Goal: Obtain resource: Obtain resource

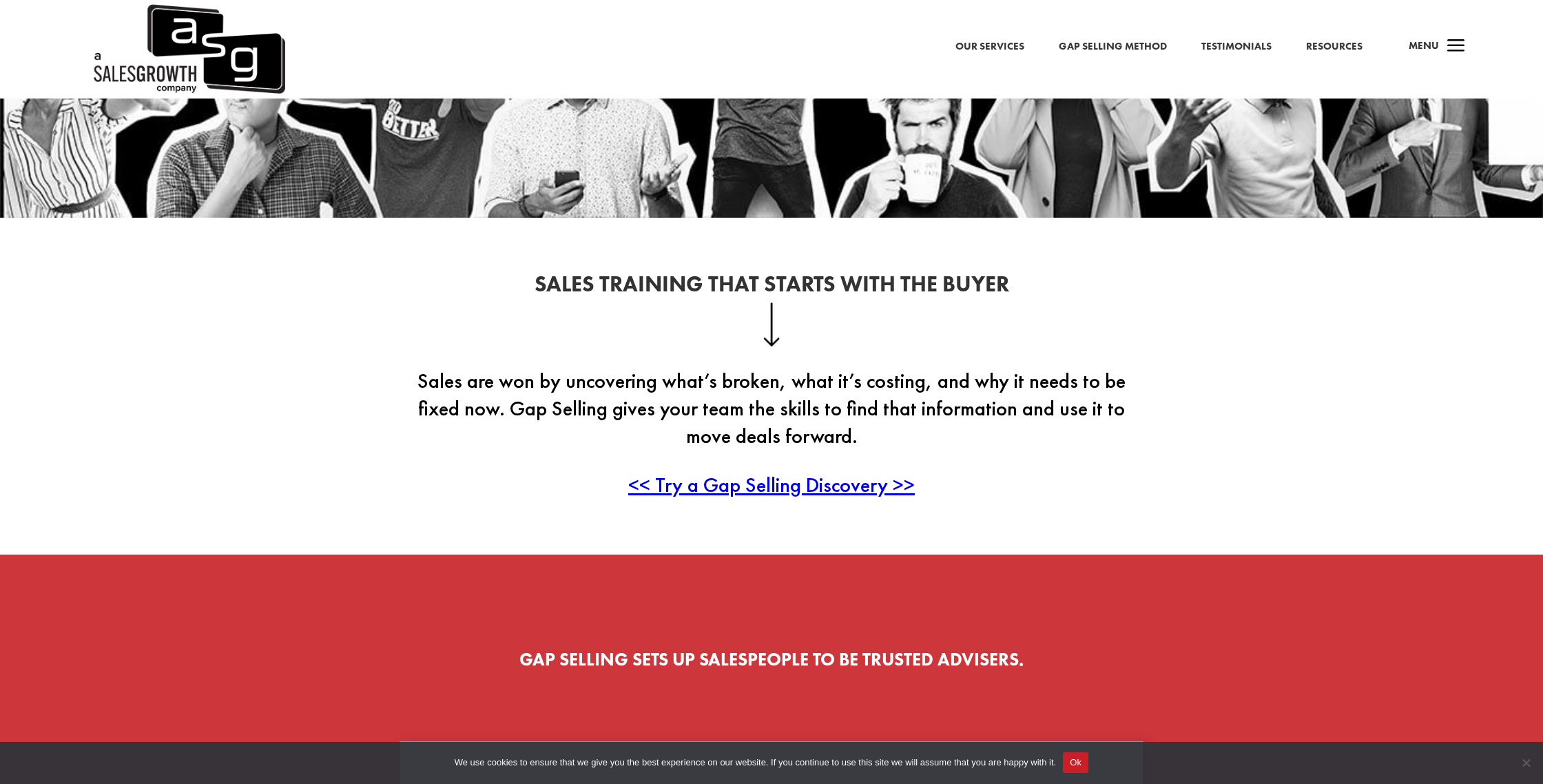
scroll to position [297, 0]
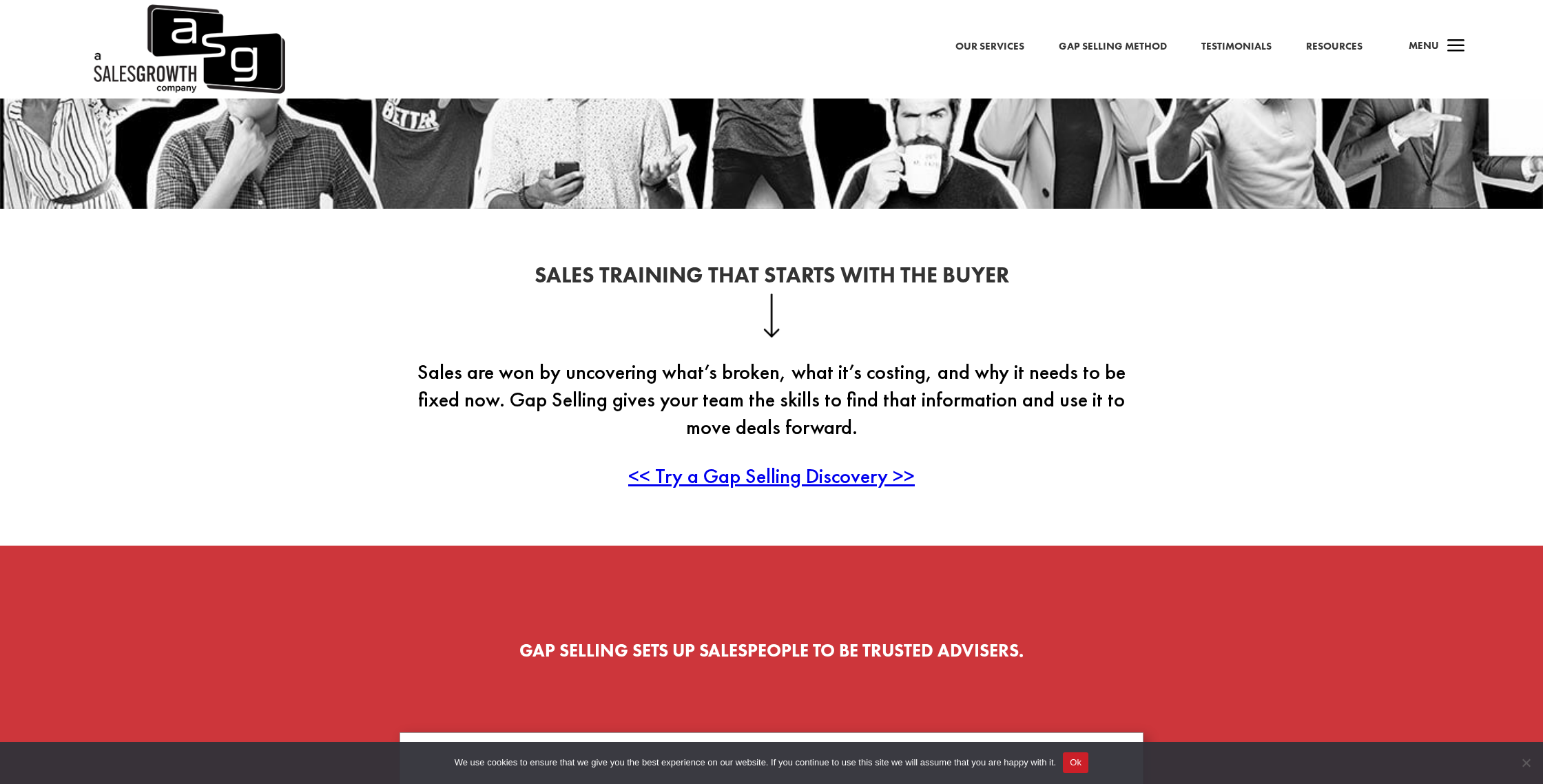
click at [839, 477] on span "<< Try a Gap Selling Discovery >>" at bounding box center [771, 475] width 287 height 27
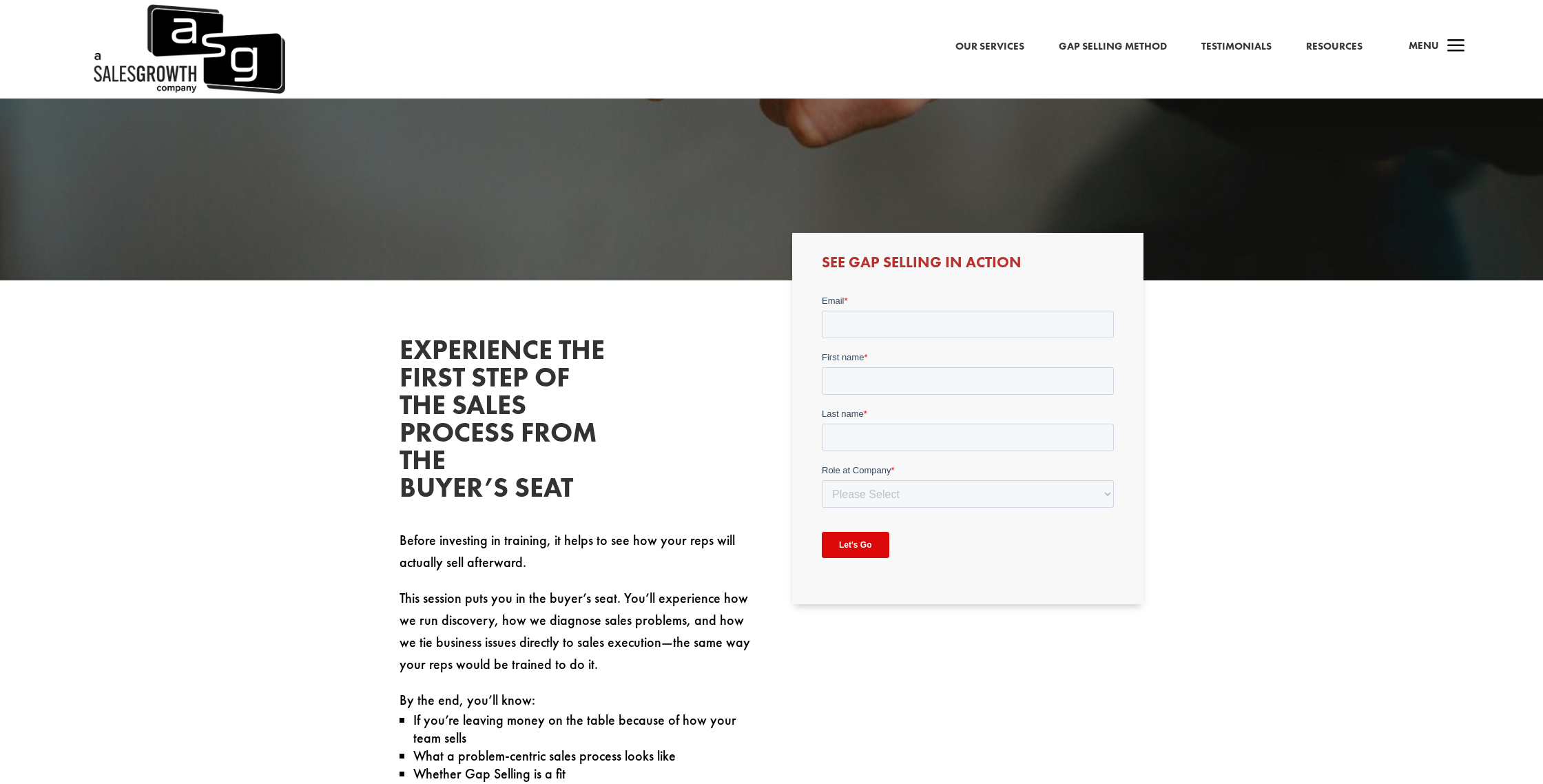
scroll to position [471, 0]
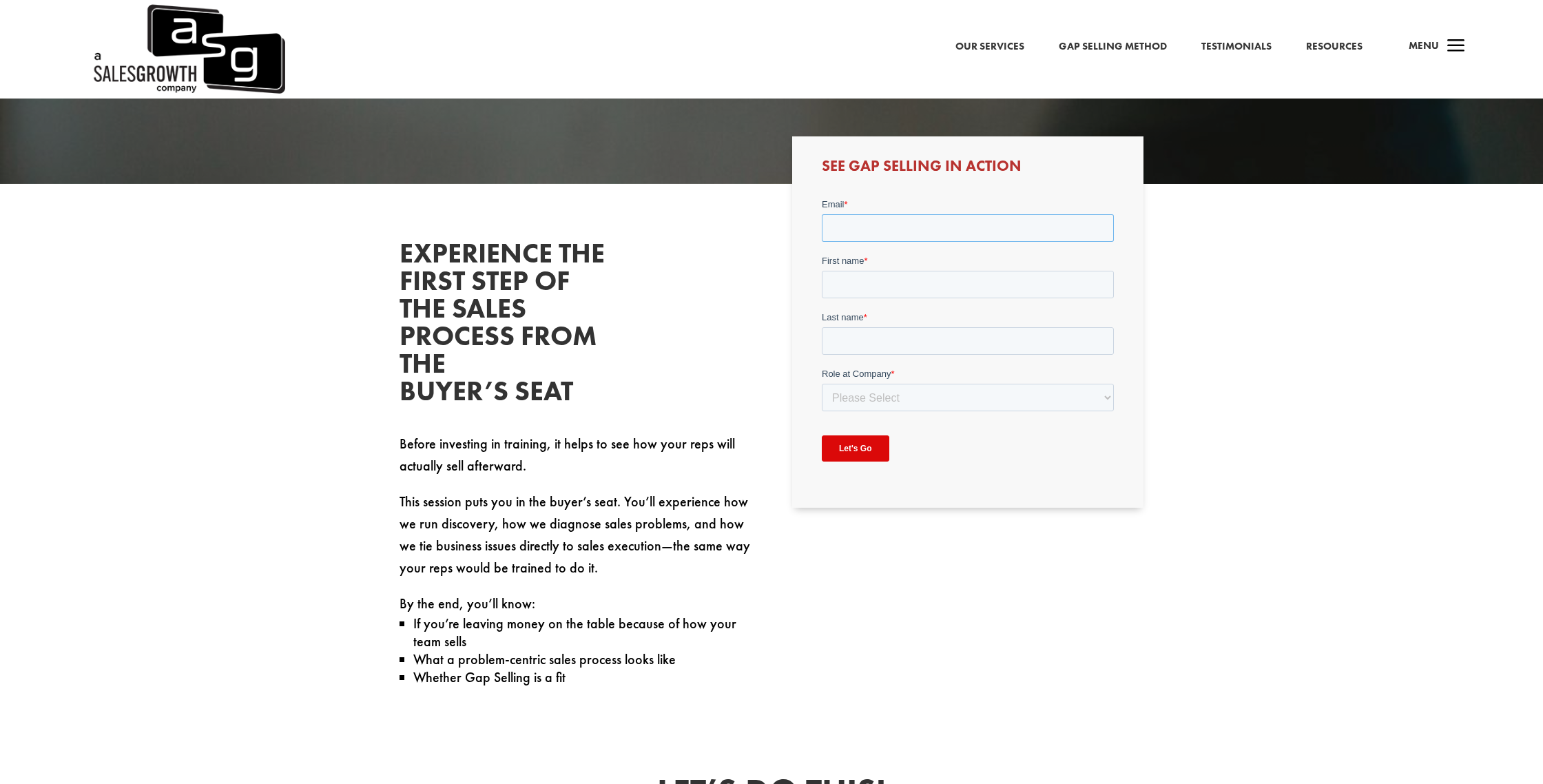
click at [911, 226] on input "Email *" at bounding box center [966, 226] width 292 height 28
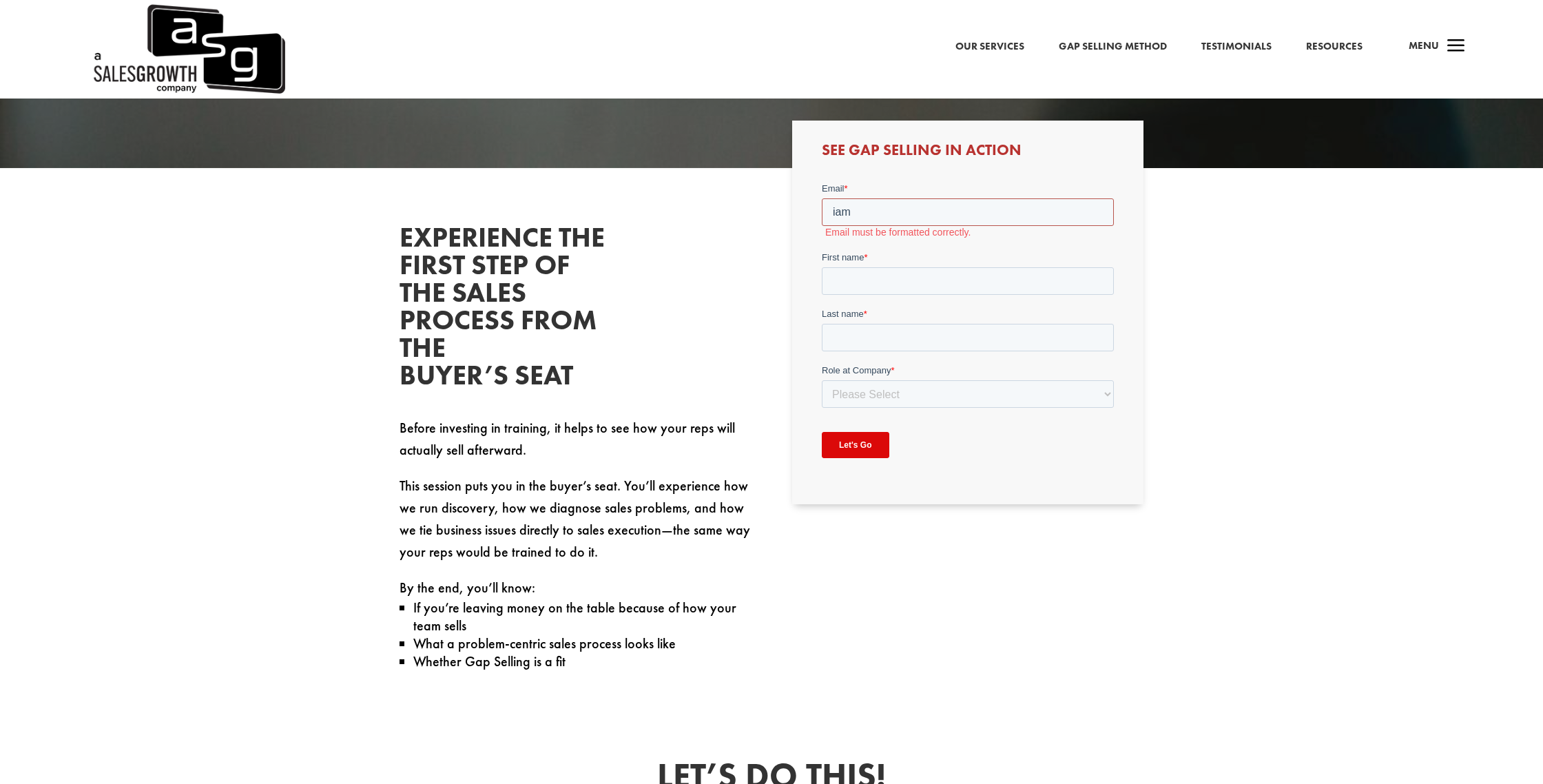
type input "[EMAIL_ADDRESS][DOMAIN_NAME]"
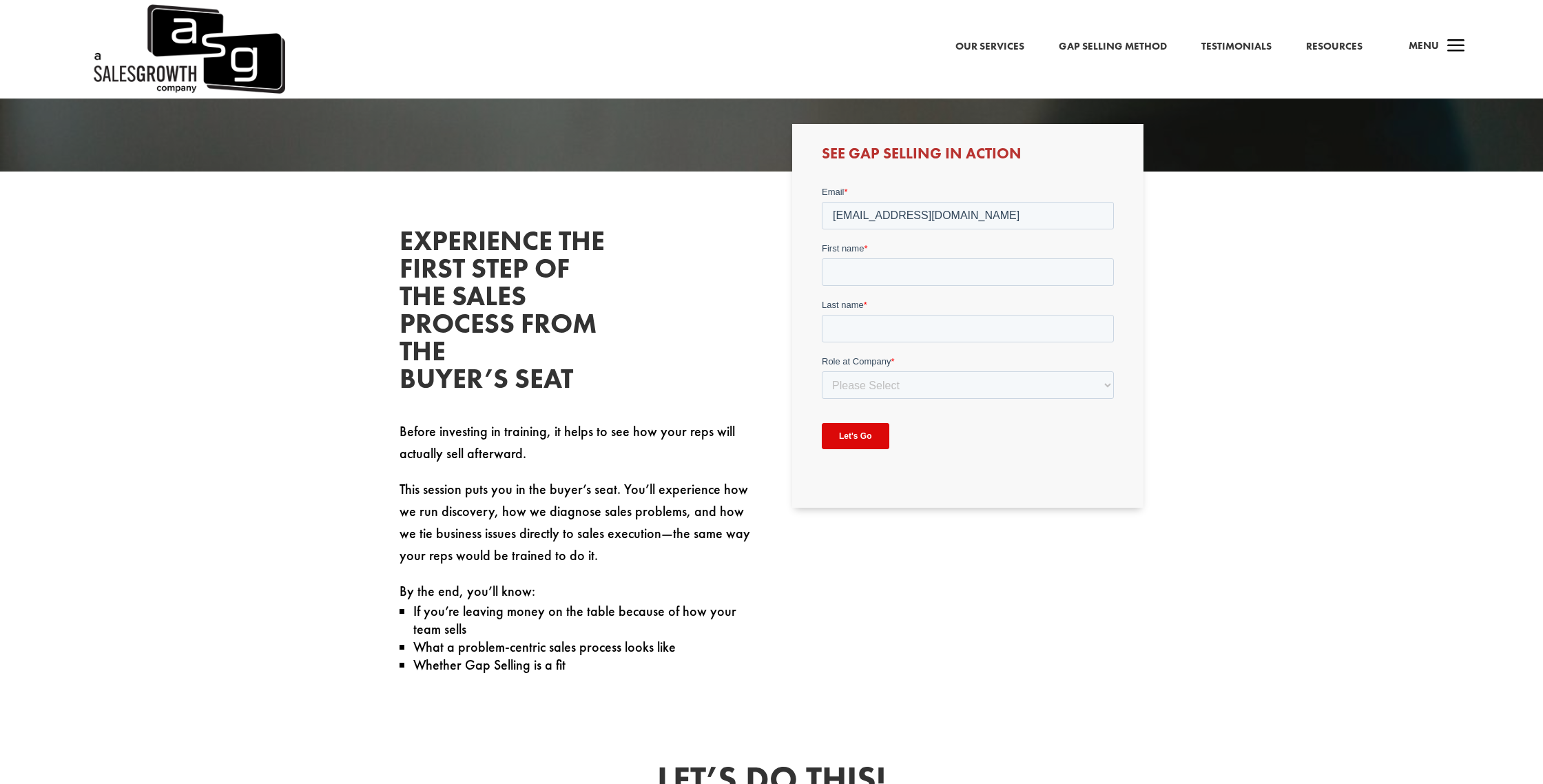
click at [931, 283] on form "Email * [EMAIL_ADDRESS][DOMAIN_NAME] First name * Last name * Role at Company *…" at bounding box center [966, 322] width 292 height 275
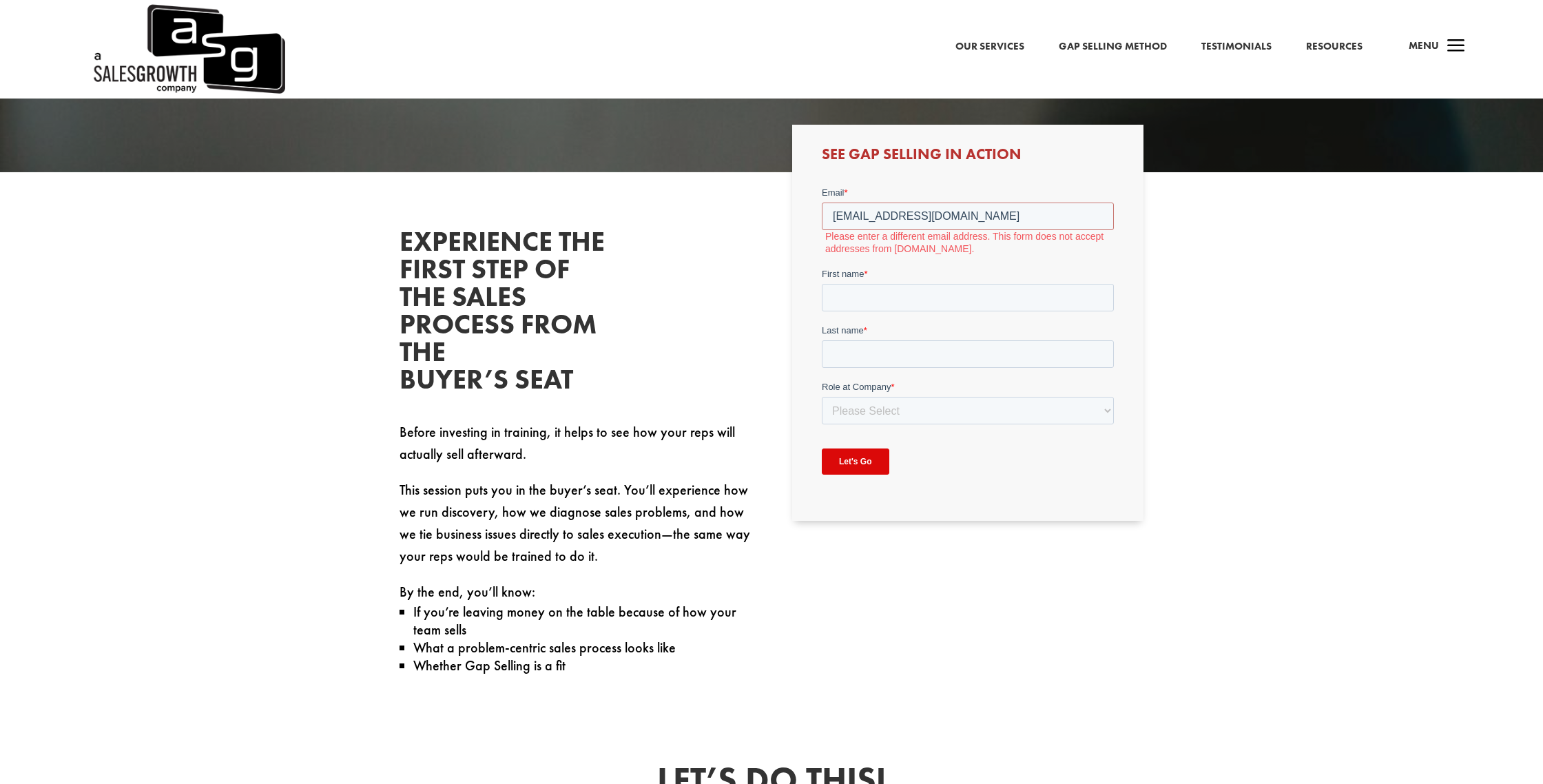
click at [931, 280] on div "First name *" at bounding box center [966, 289] width 292 height 44
click at [925, 286] on input "First name *" at bounding box center [966, 296] width 292 height 28
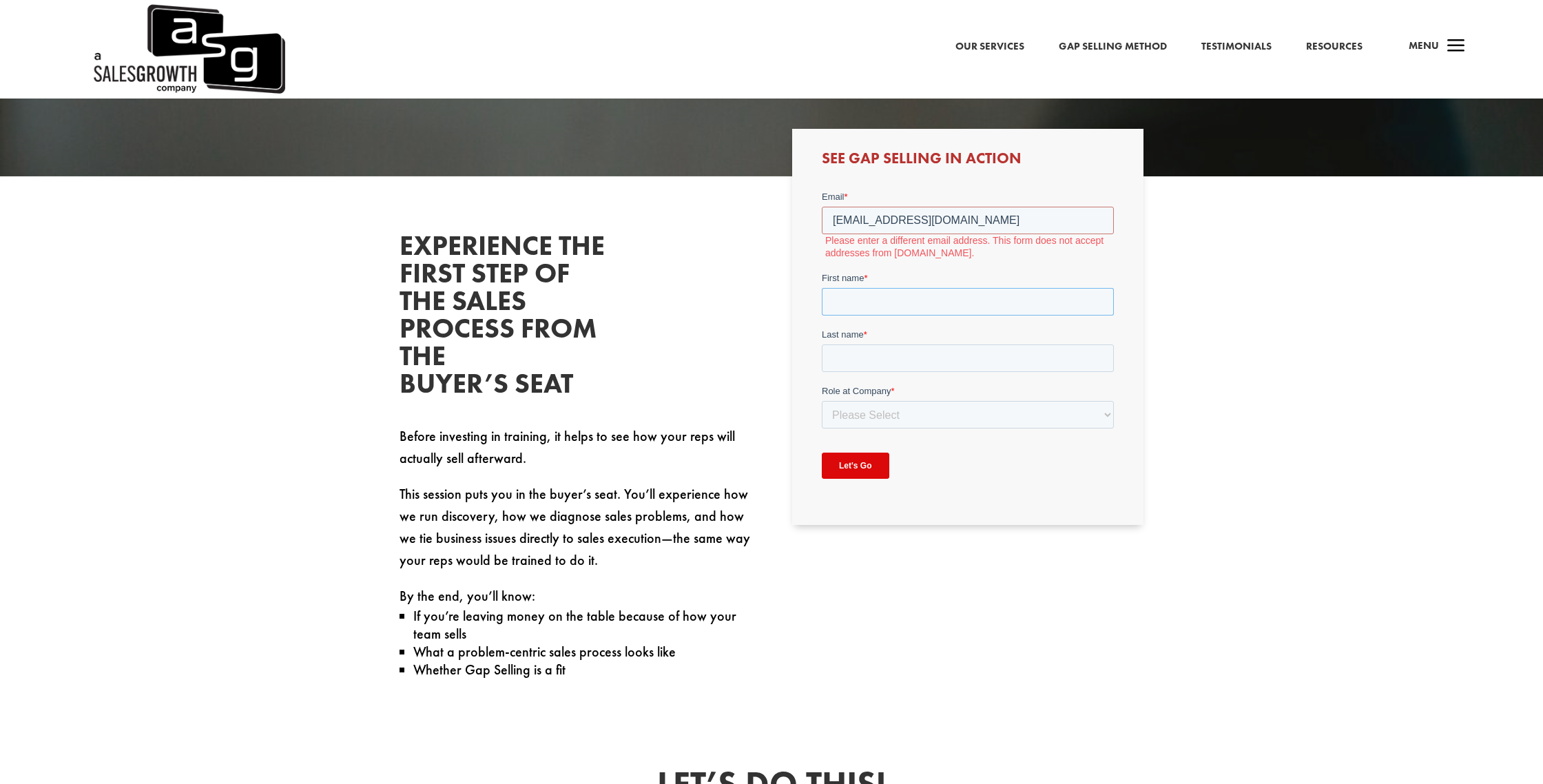
type input "Hyun"
type input "Kim"
click at [898, 417] on select "Please Select C-Level (CRO, CSO, etc) Senior Leadership (VP of Sales, VP of Ena…" at bounding box center [966, 414] width 292 height 28
select select "Individual Contributor (AE, SDR, CSM, etc)"
click at [821, 400] on select "Please Select C-Level (CRO, CSO, etc) Senior Leadership (VP of Sales, VP of Ena…" at bounding box center [966, 414] width 292 height 28
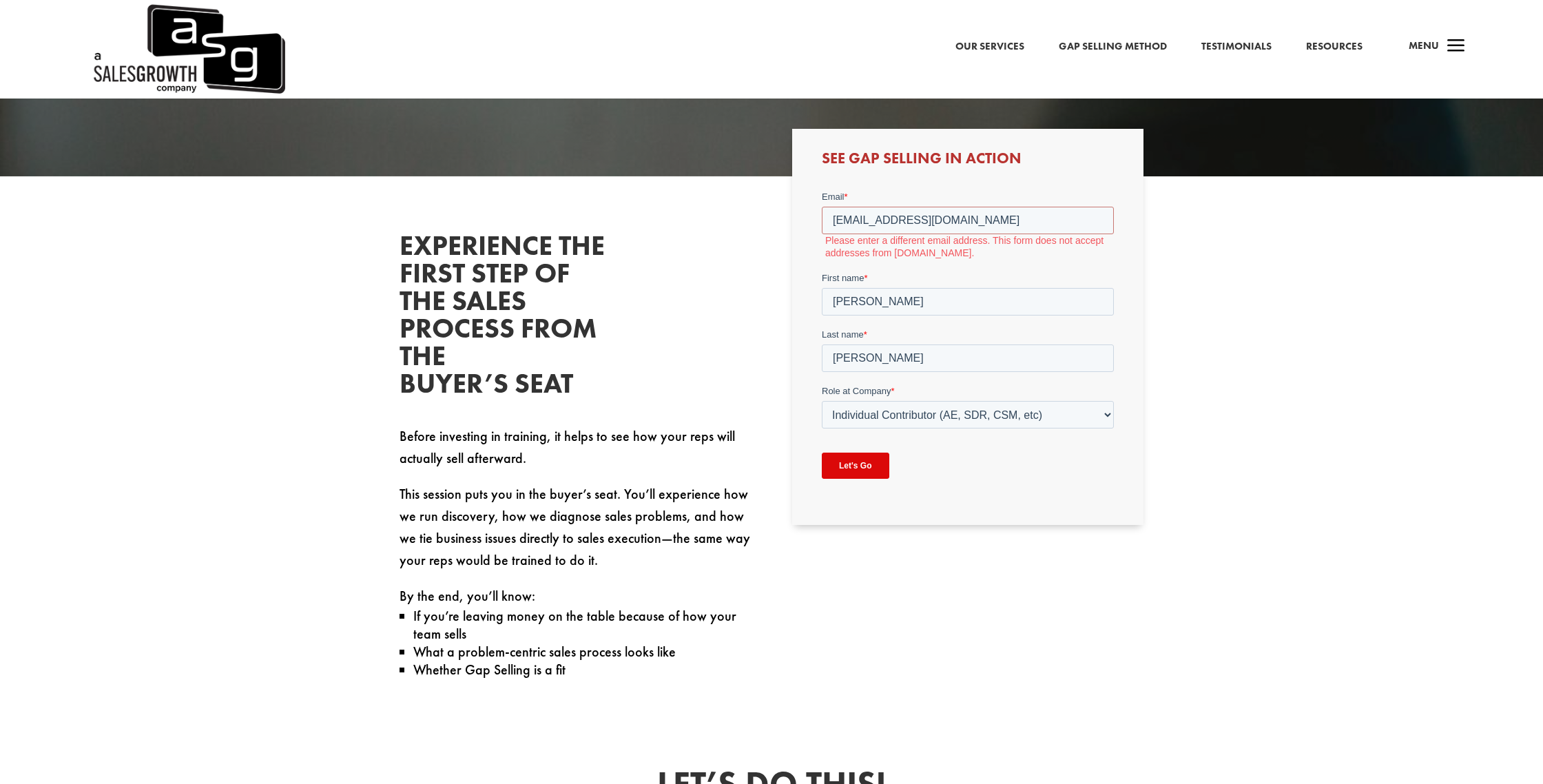
click at [858, 464] on input "Let's Go" at bounding box center [855, 464] width 68 height 26
click at [942, 210] on input "iamtraviskim@gmail.com" at bounding box center [966, 219] width 292 height 28
drag, startPoint x: 1179, startPoint y: 299, endPoint x: 1186, endPoint y: 302, distance: 7.6
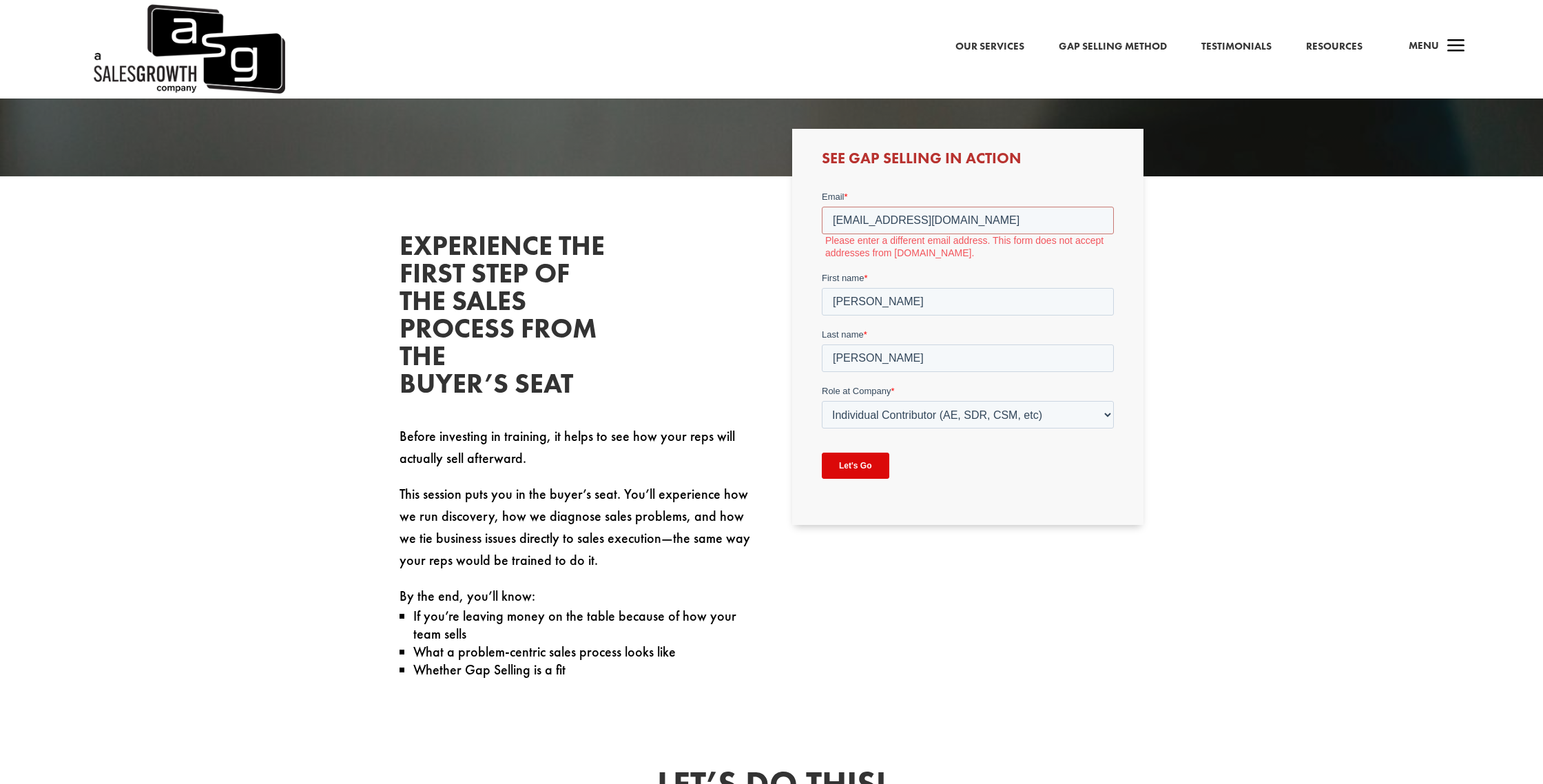
click at [1179, 299] on div "Experience the First Step of the Sales Process From the Buyer’s Seat Before inv…" at bounding box center [771, 444] width 1543 height 535
click at [927, 210] on input "iamtraviskim@gmail.com" at bounding box center [966, 219] width 292 height 28
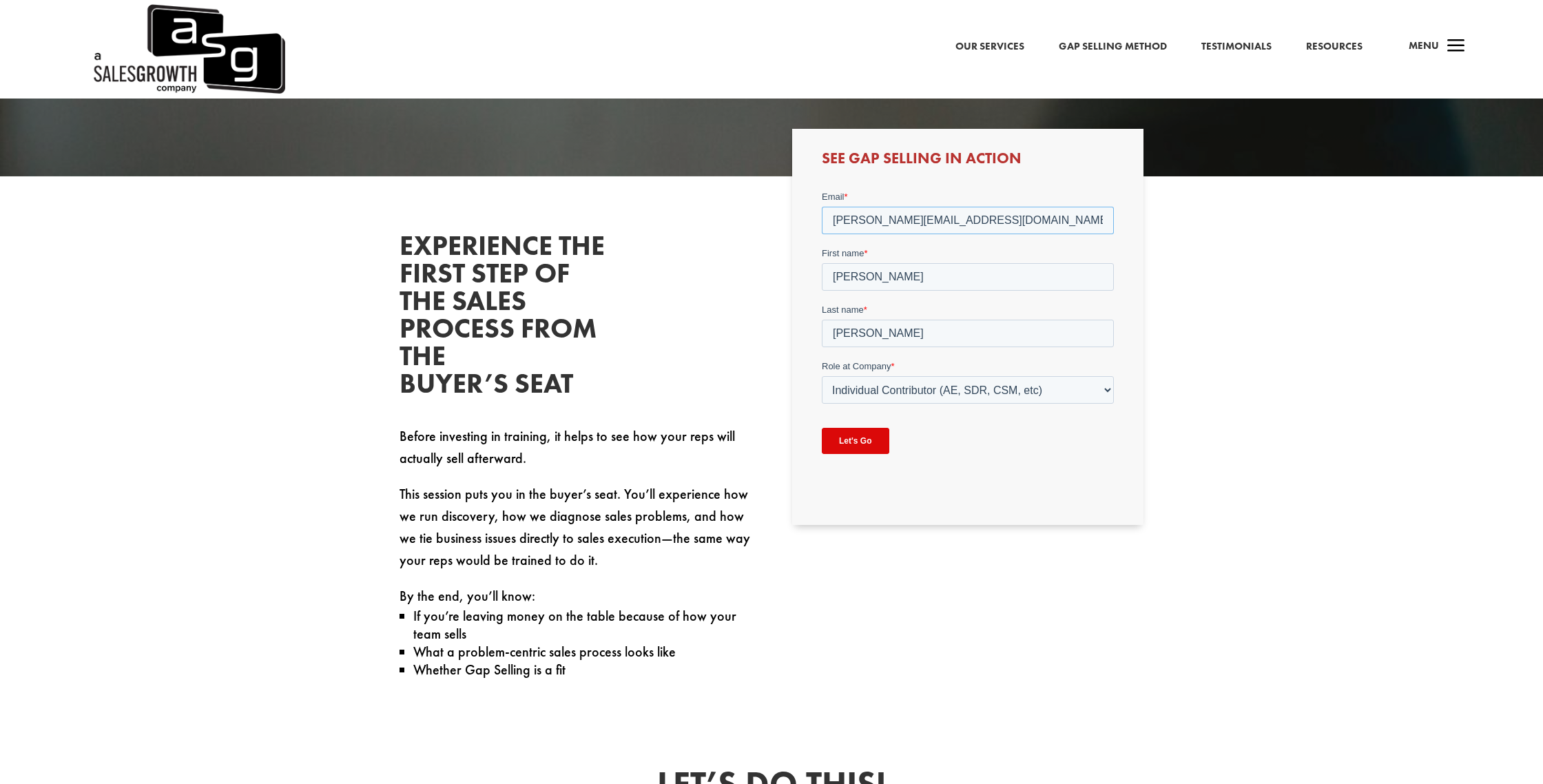
type input "[PERSON_NAME][EMAIL_ADDRESS][DOMAIN_NAME]"
click at [897, 383] on select "Please Select C-Level (CRO, CSO, etc) Senior Leadership (VP of Sales, VP of Ena…" at bounding box center [966, 389] width 292 height 28
click at [858, 443] on input "Let's Go" at bounding box center [855, 440] width 68 height 26
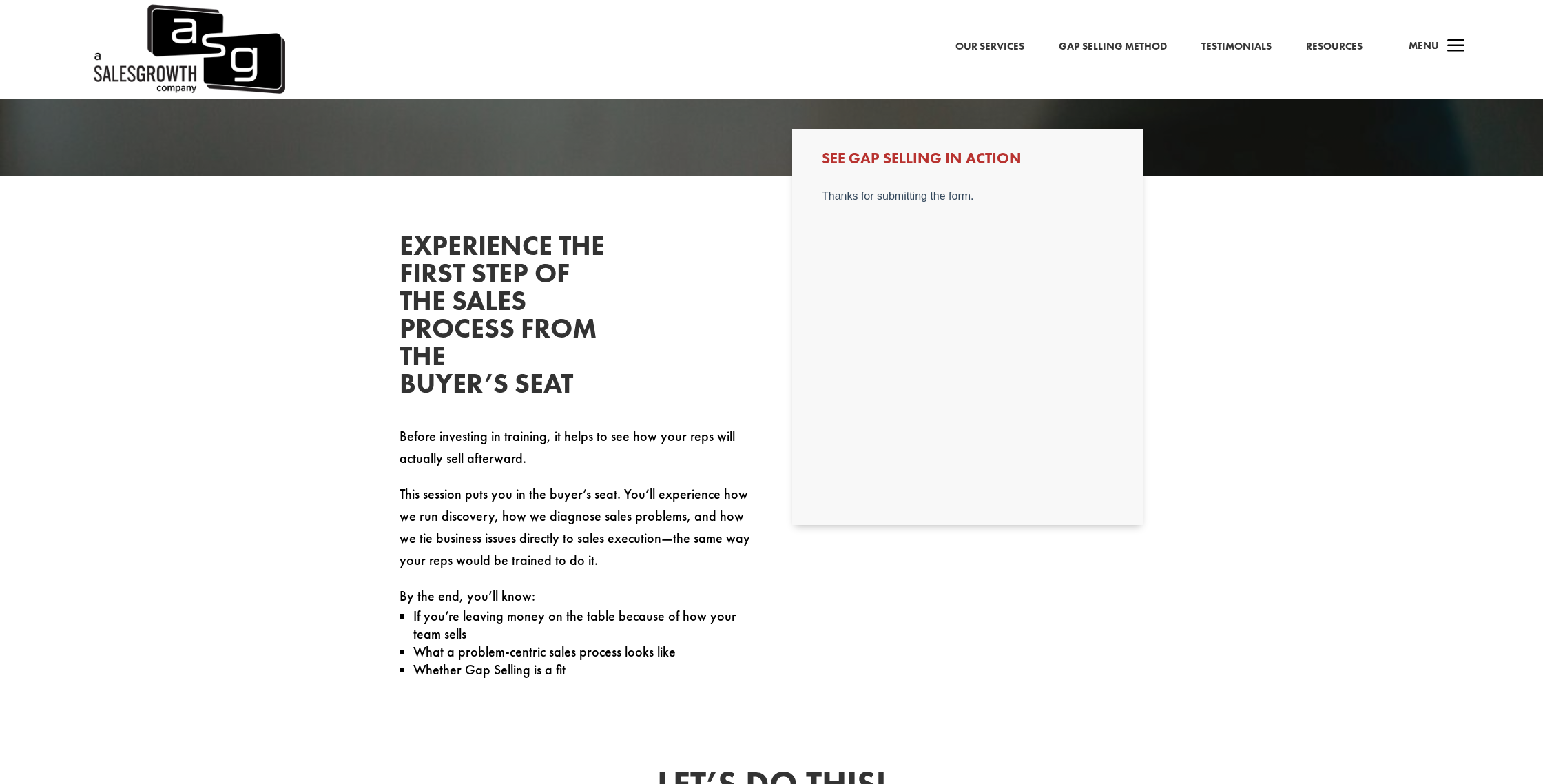
click at [1324, 45] on link "Resources" at bounding box center [1334, 47] width 57 height 18
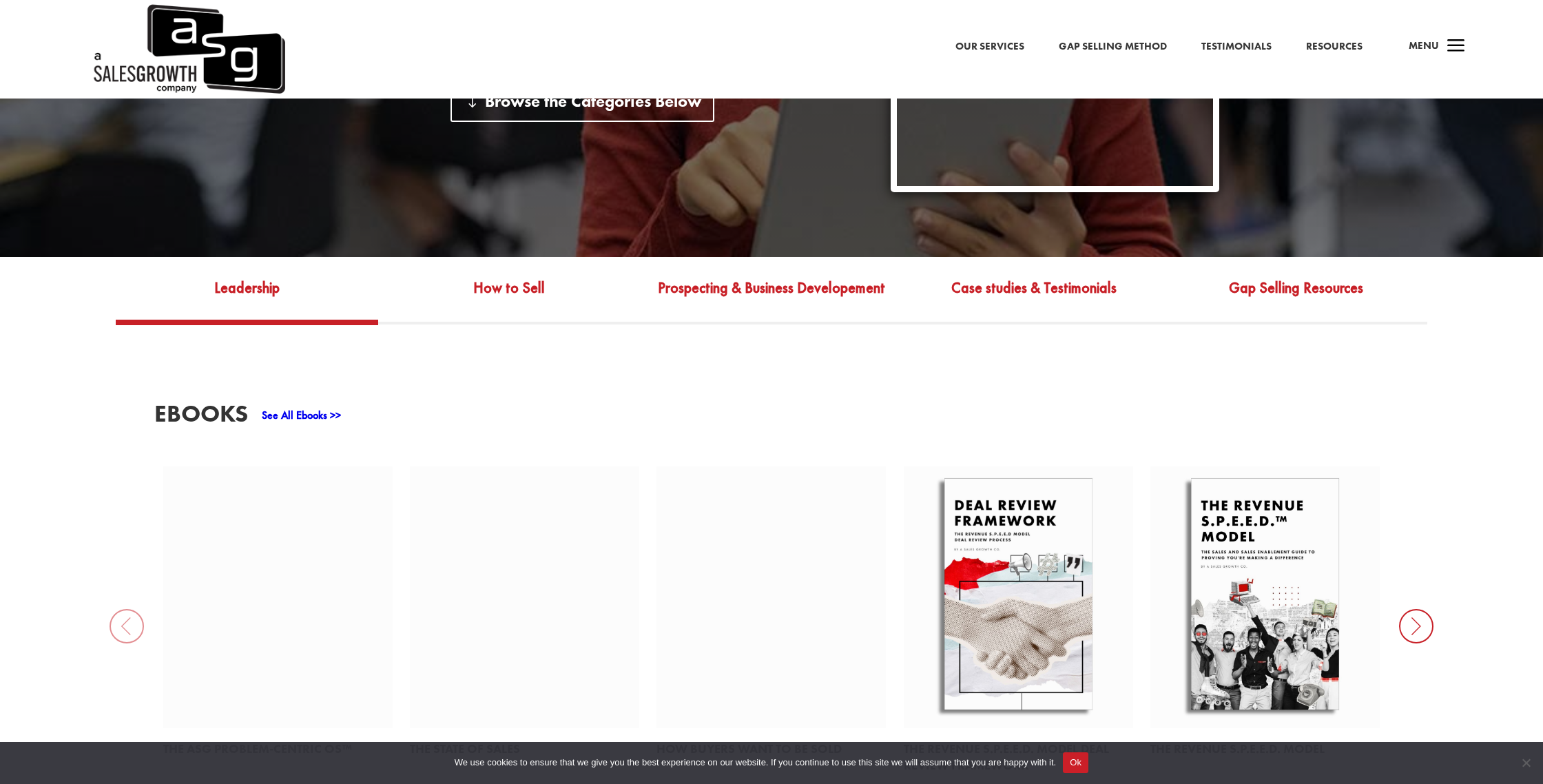
scroll to position [482, 0]
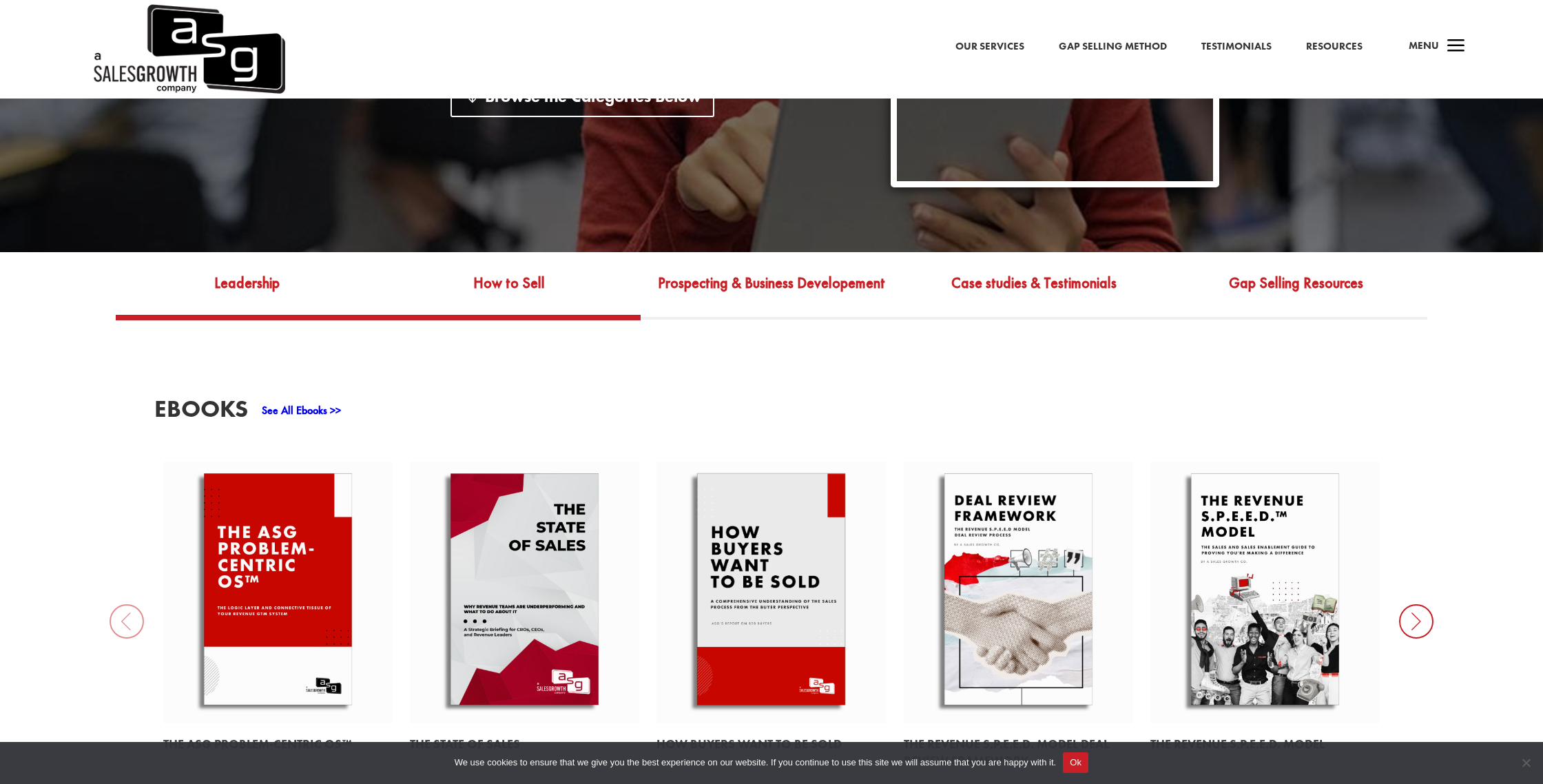
click at [534, 271] on link "How to Sell" at bounding box center [509, 293] width 262 height 44
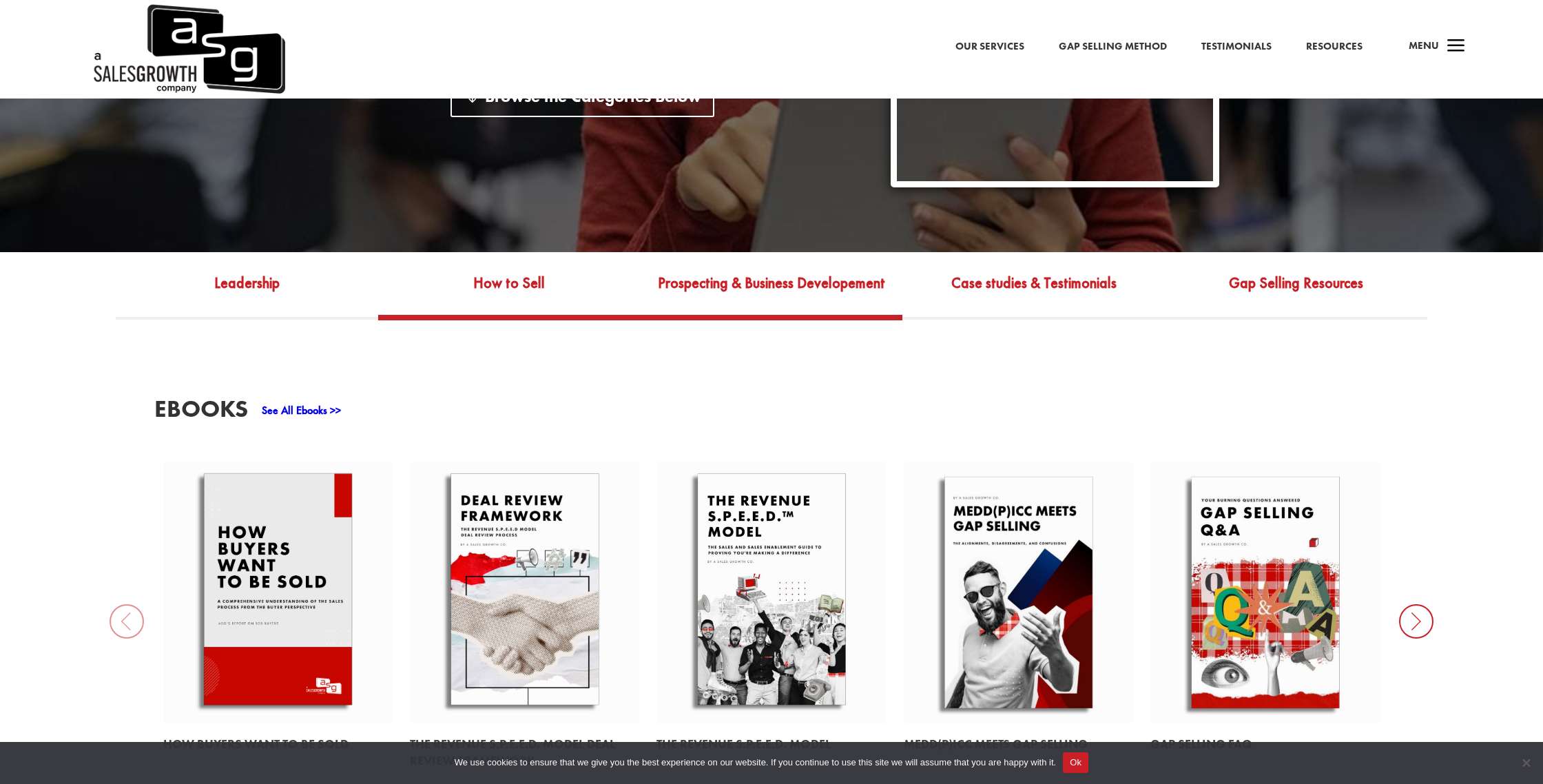
click at [741, 271] on link "Prospecting & Business Developement" at bounding box center [771, 293] width 262 height 44
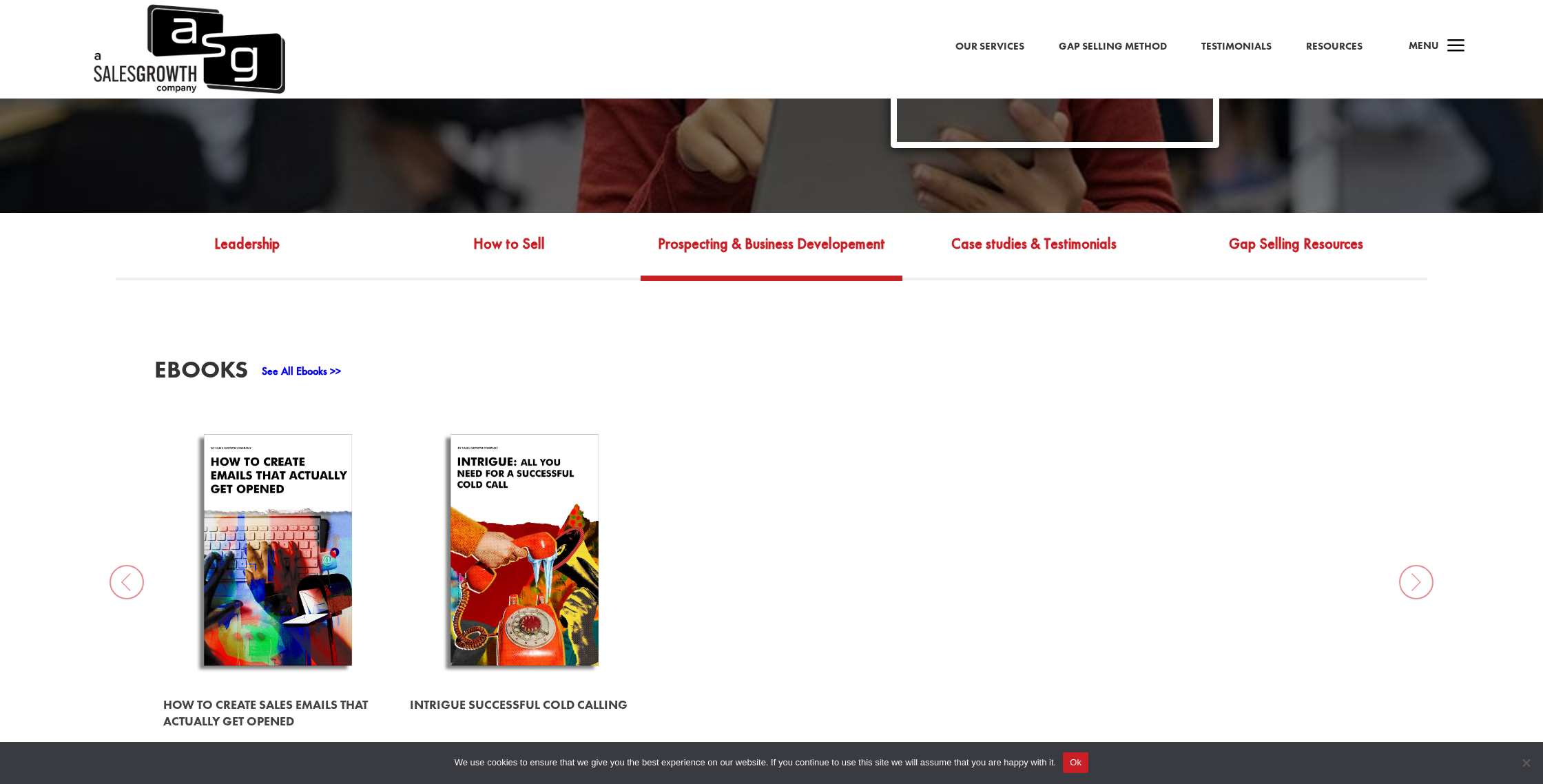
scroll to position [531, 0]
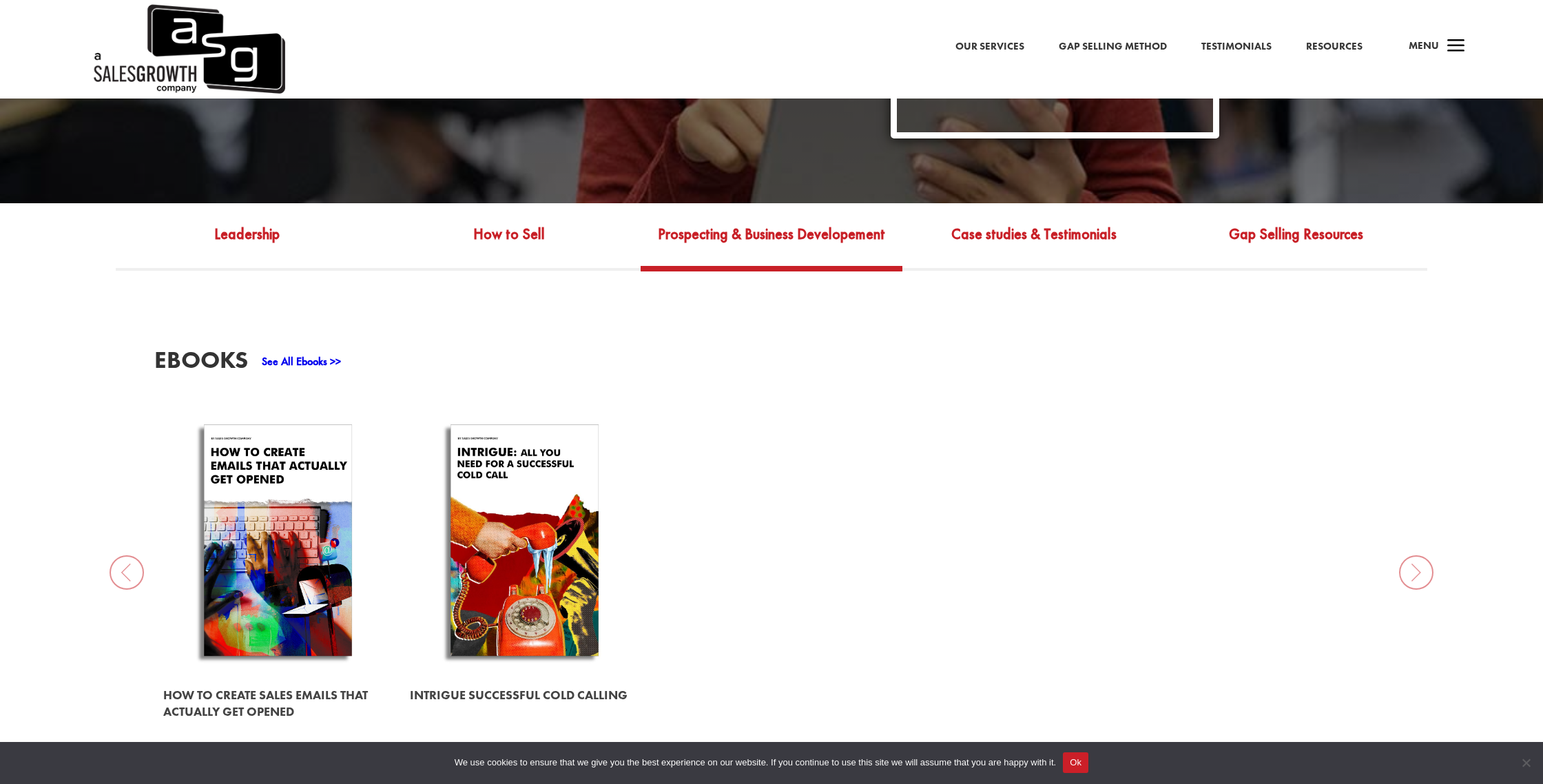
click at [330, 589] on link at bounding box center [278, 543] width 229 height 262
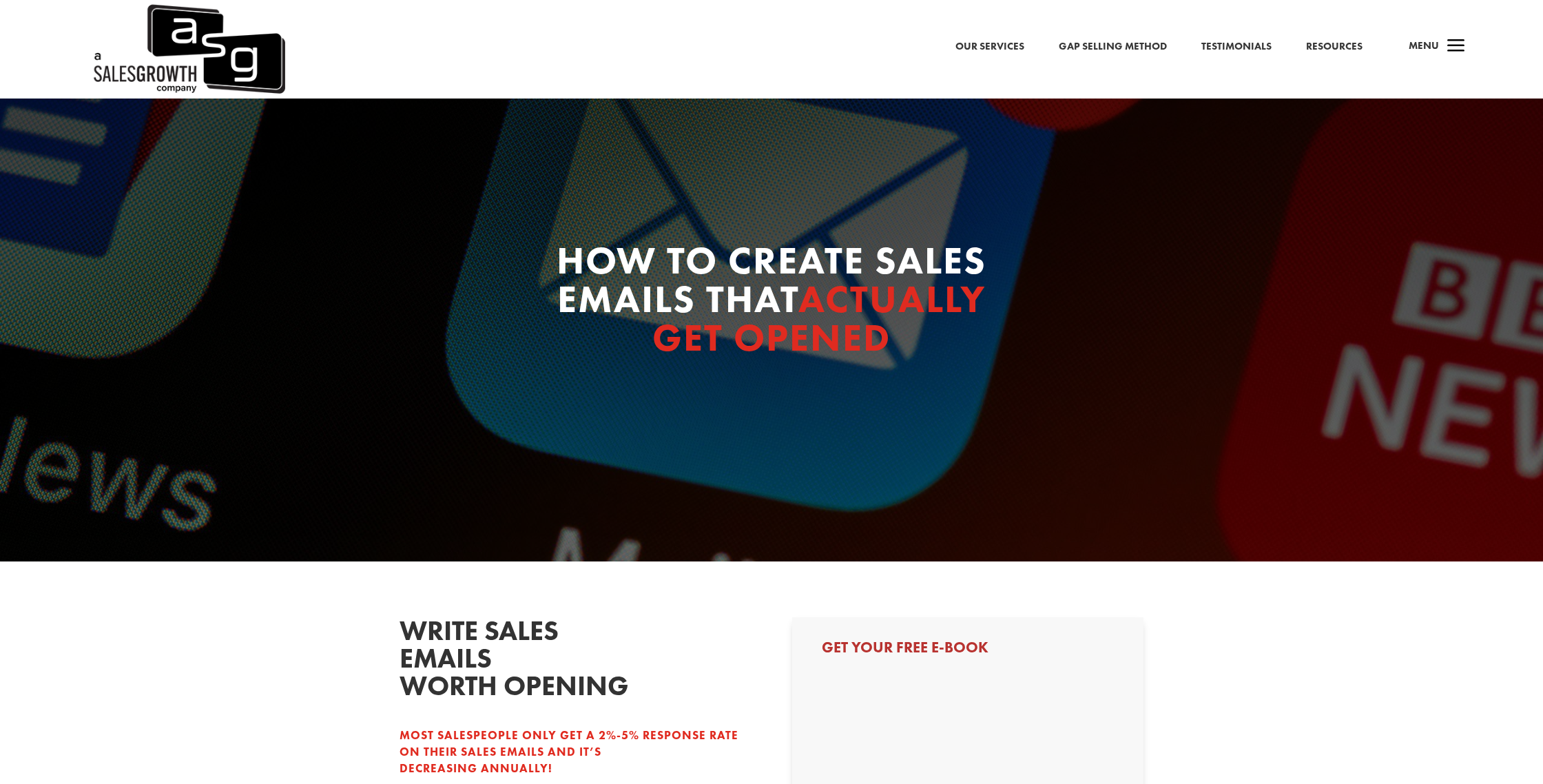
select select "Individual Contributor (AE, SDR, CSM, etc)"
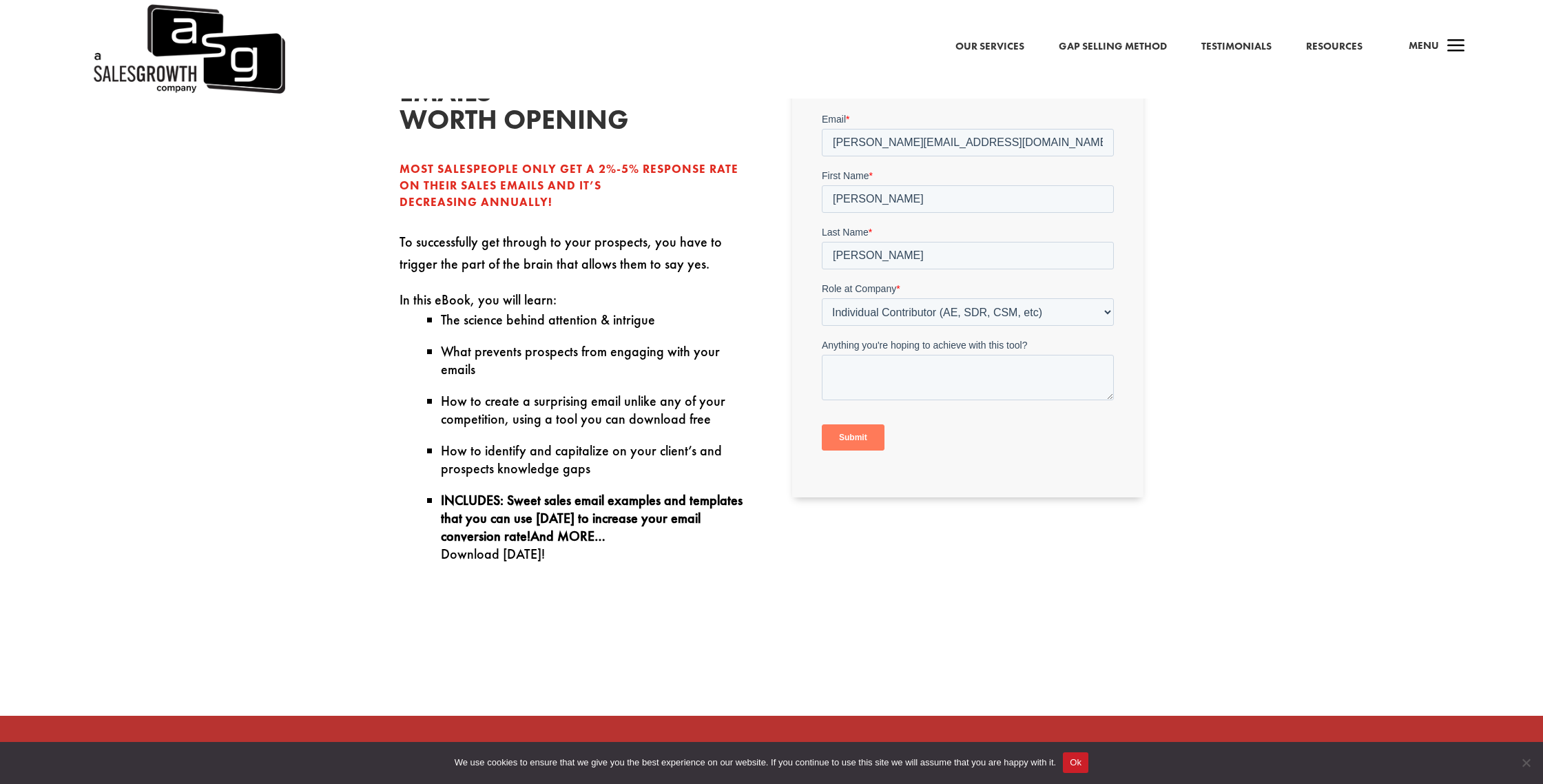
scroll to position [554, 0]
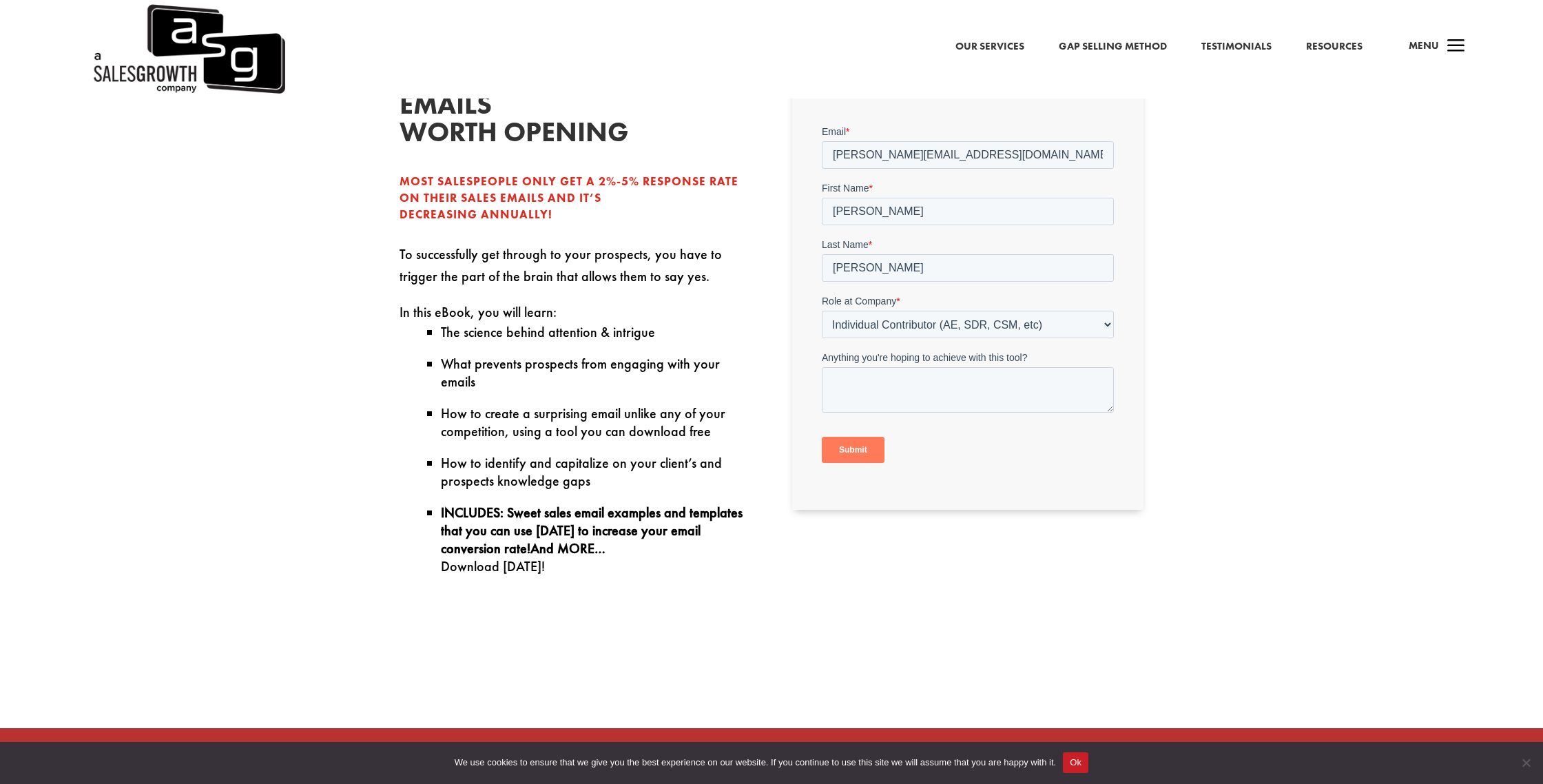
click at [1450, 44] on span "a" at bounding box center [1456, 46] width 28 height 28
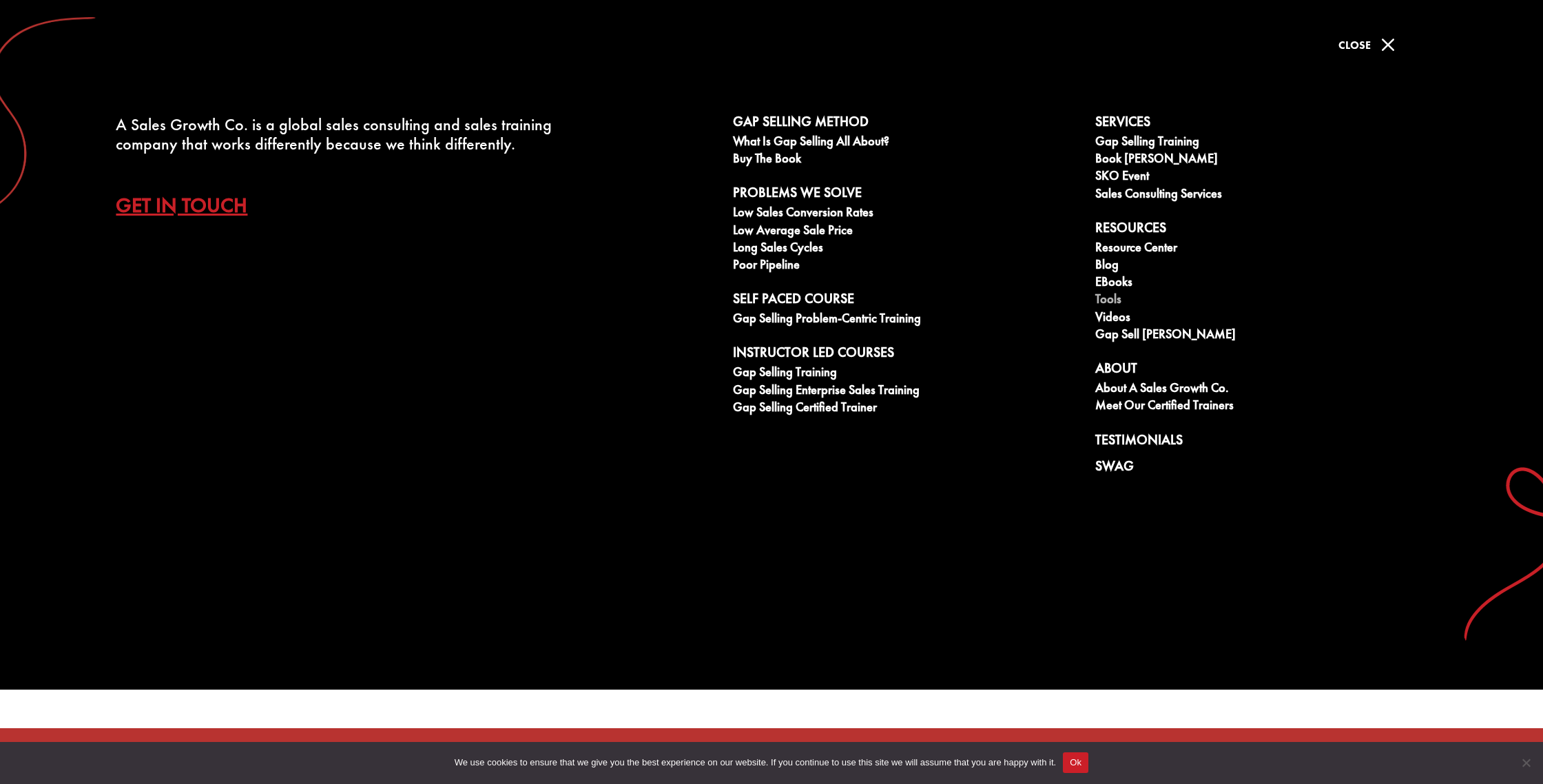
click at [1110, 299] on link "Tools" at bounding box center [1269, 300] width 347 height 17
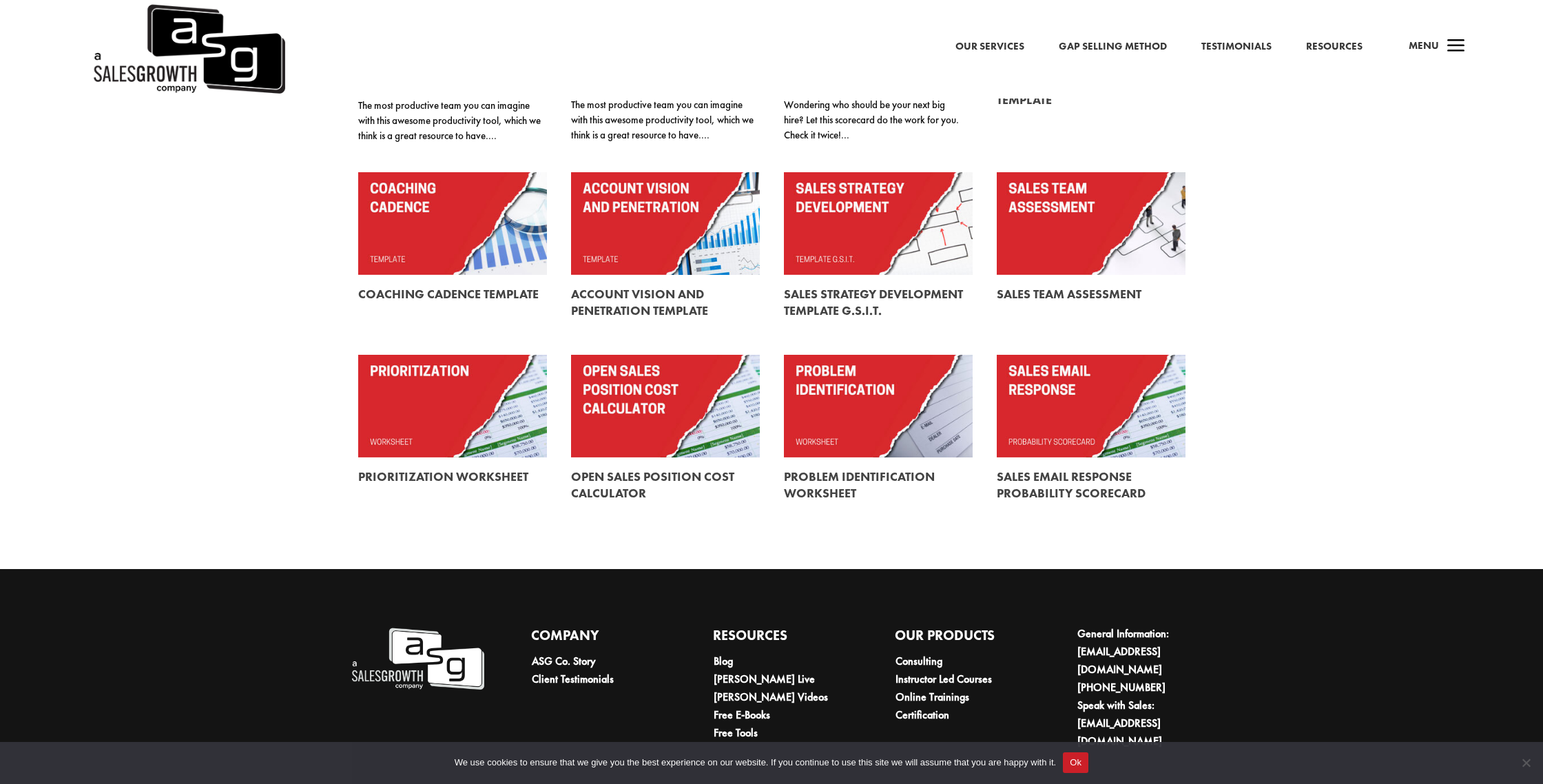
scroll to position [363, 0]
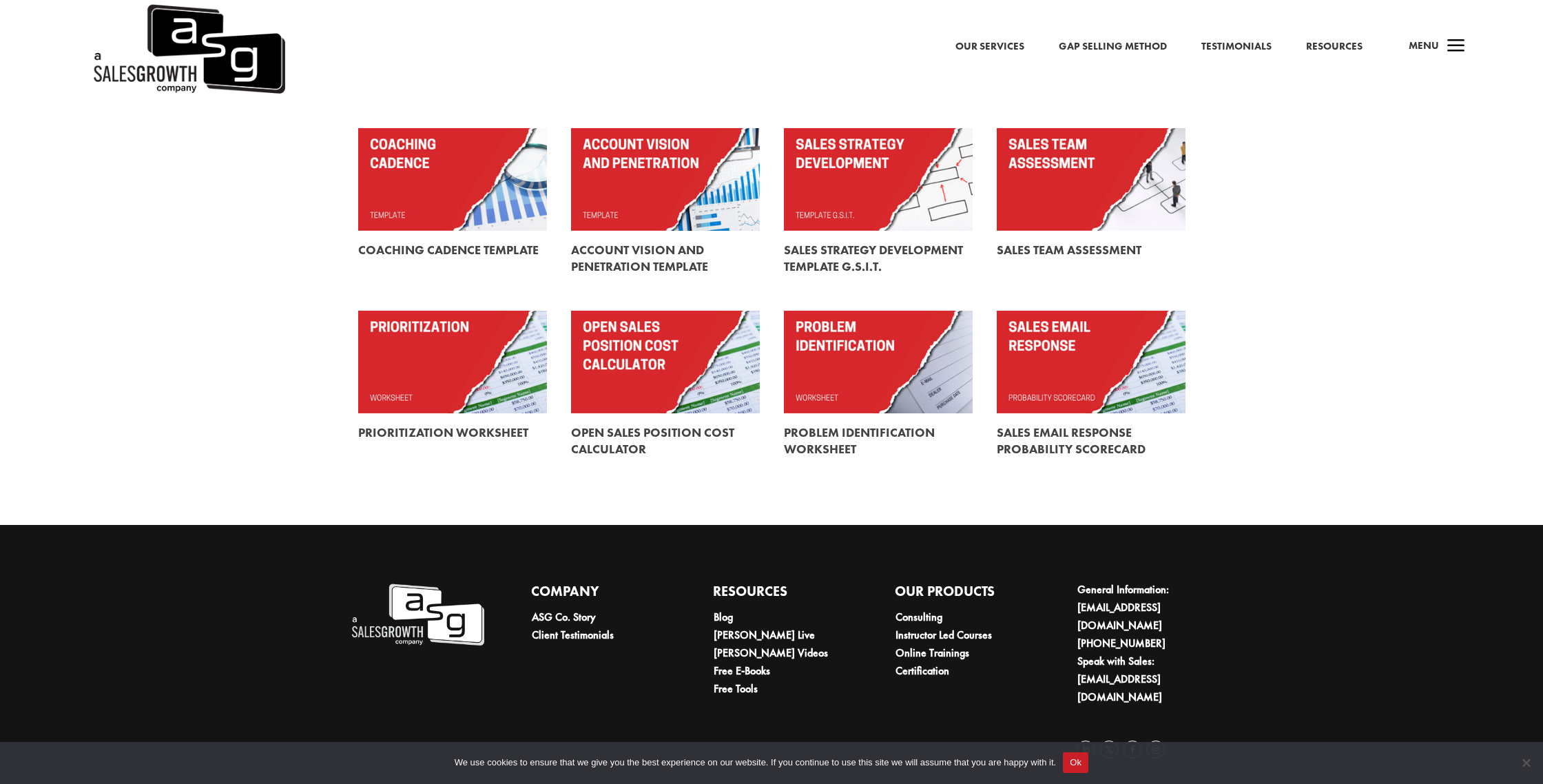
click at [864, 369] on link at bounding box center [879, 362] width 188 height 103
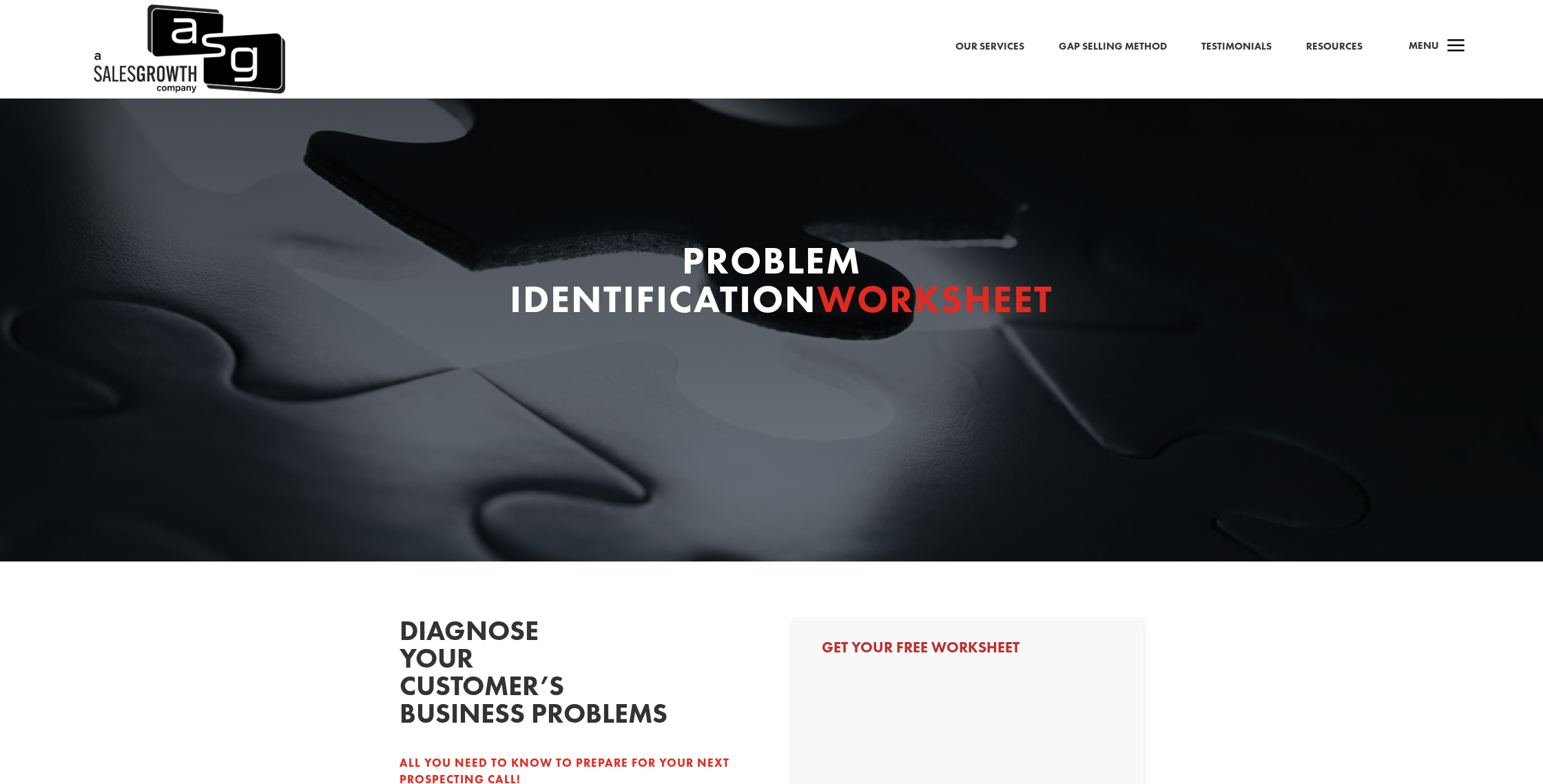
select select "Individual Contributor (AE, SDR, CSM, etc)"
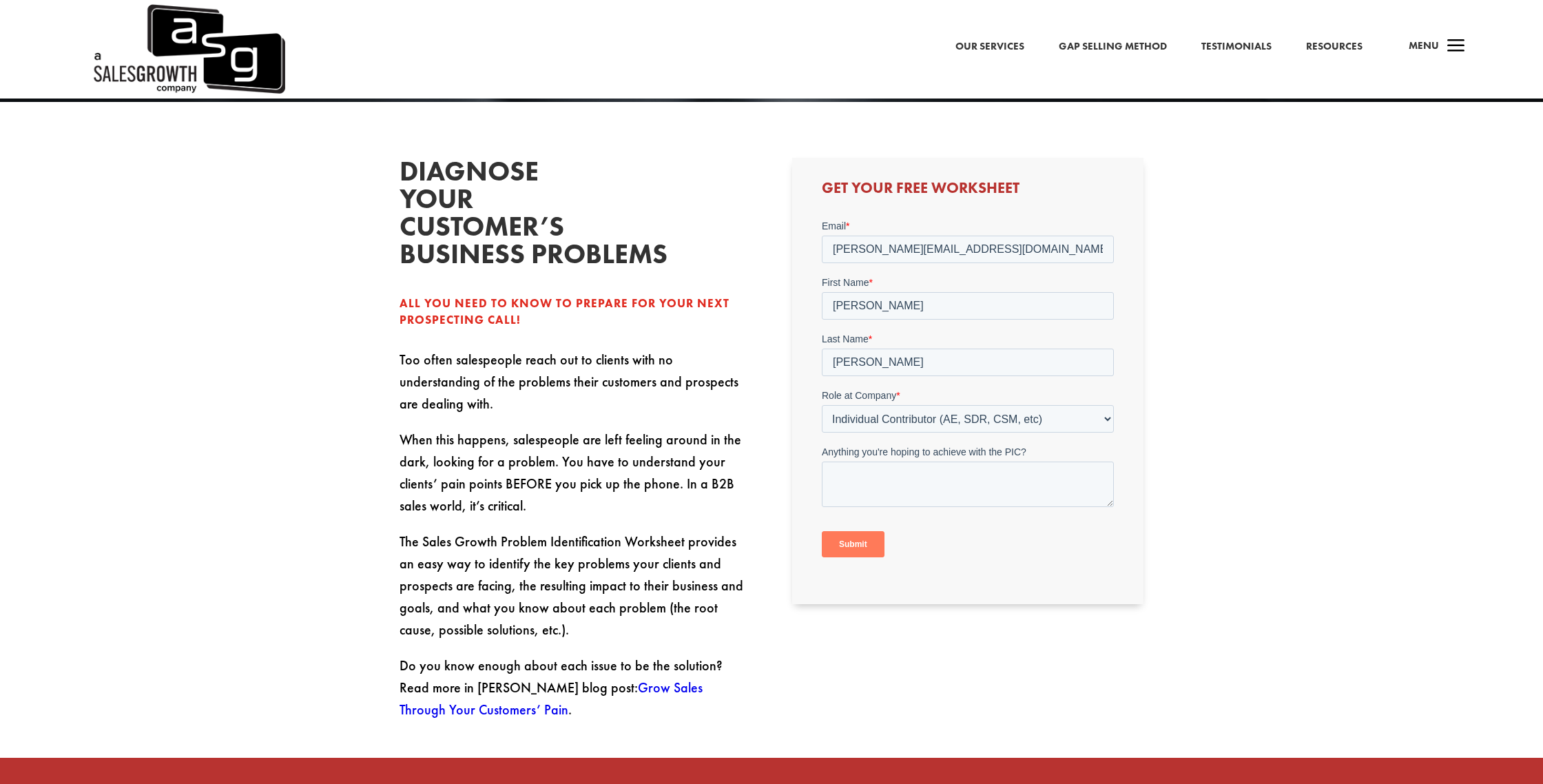
scroll to position [463, 0]
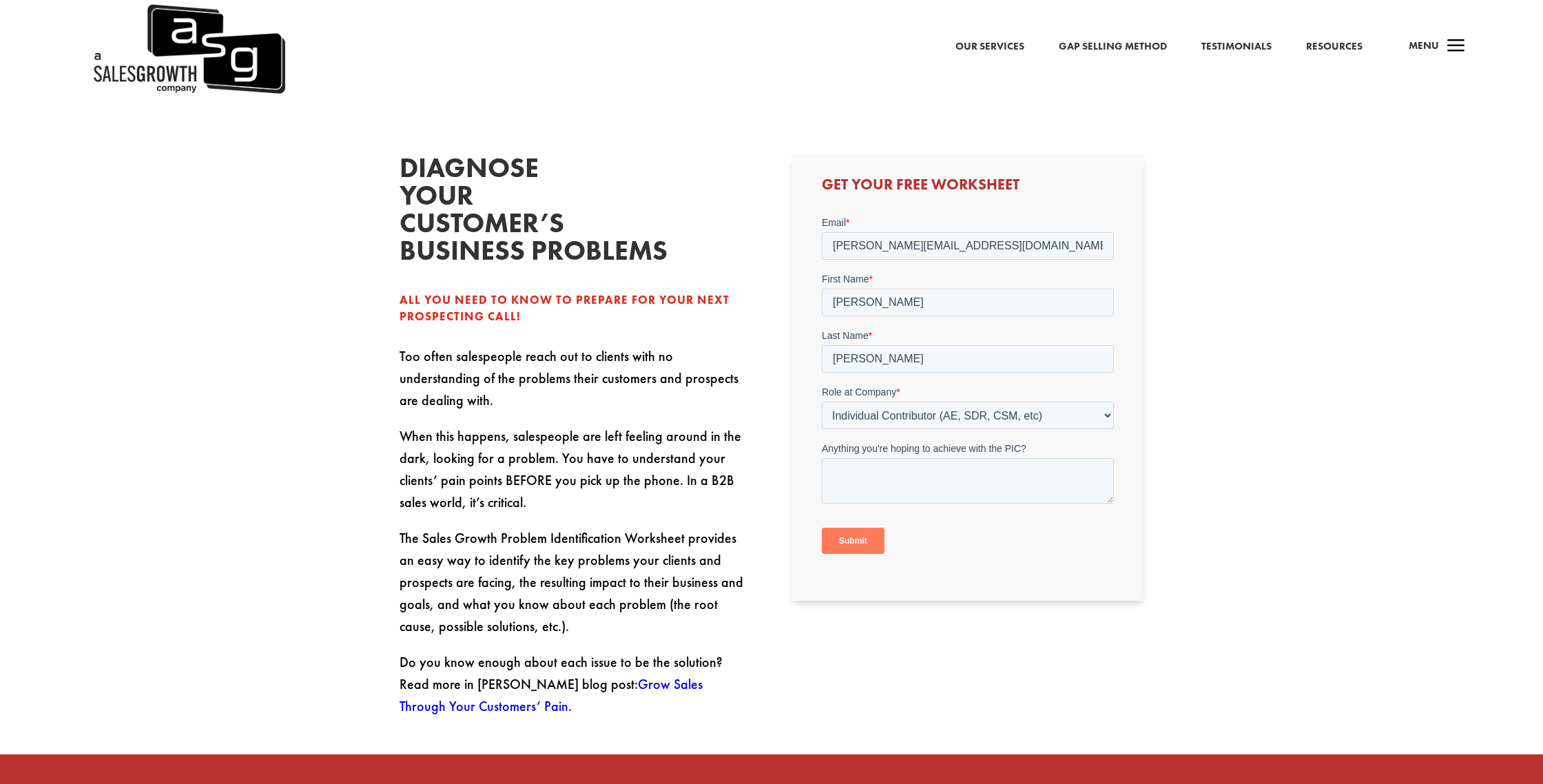
click at [855, 535] on input "Submit" at bounding box center [852, 540] width 63 height 26
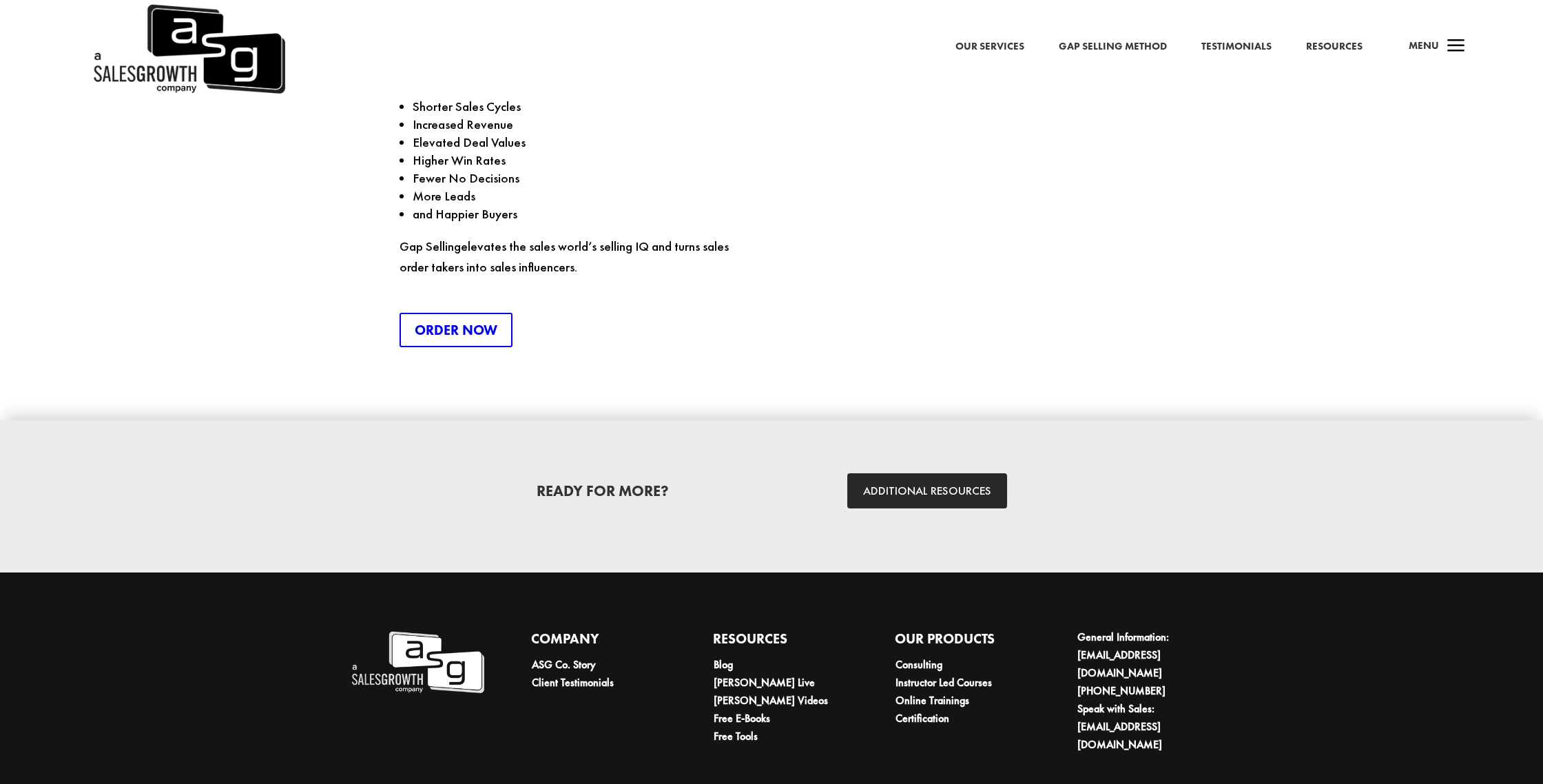
scroll to position [2014, 0]
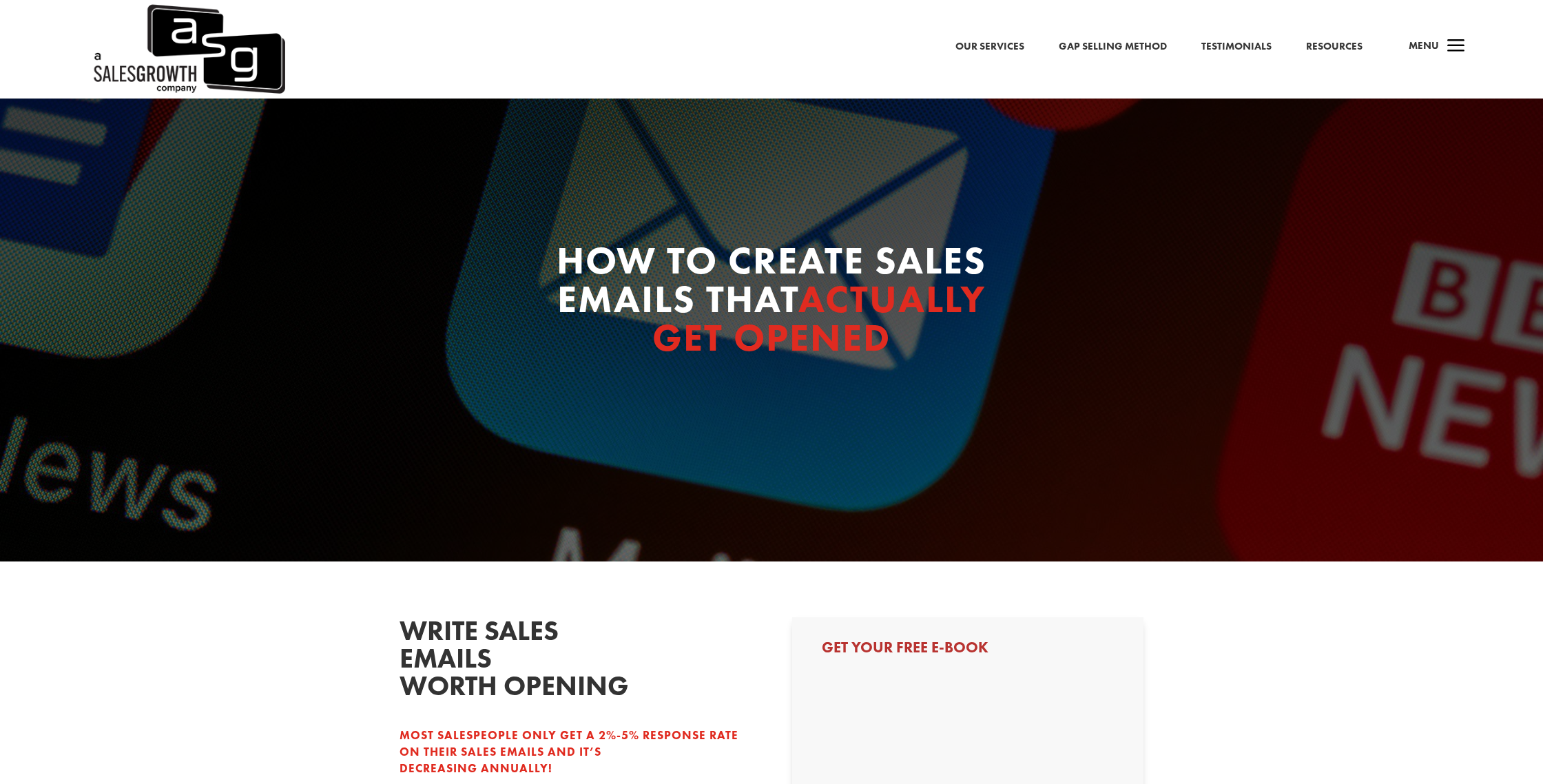
select select "Individual Contributor (AE, SDR, CSM, etc)"
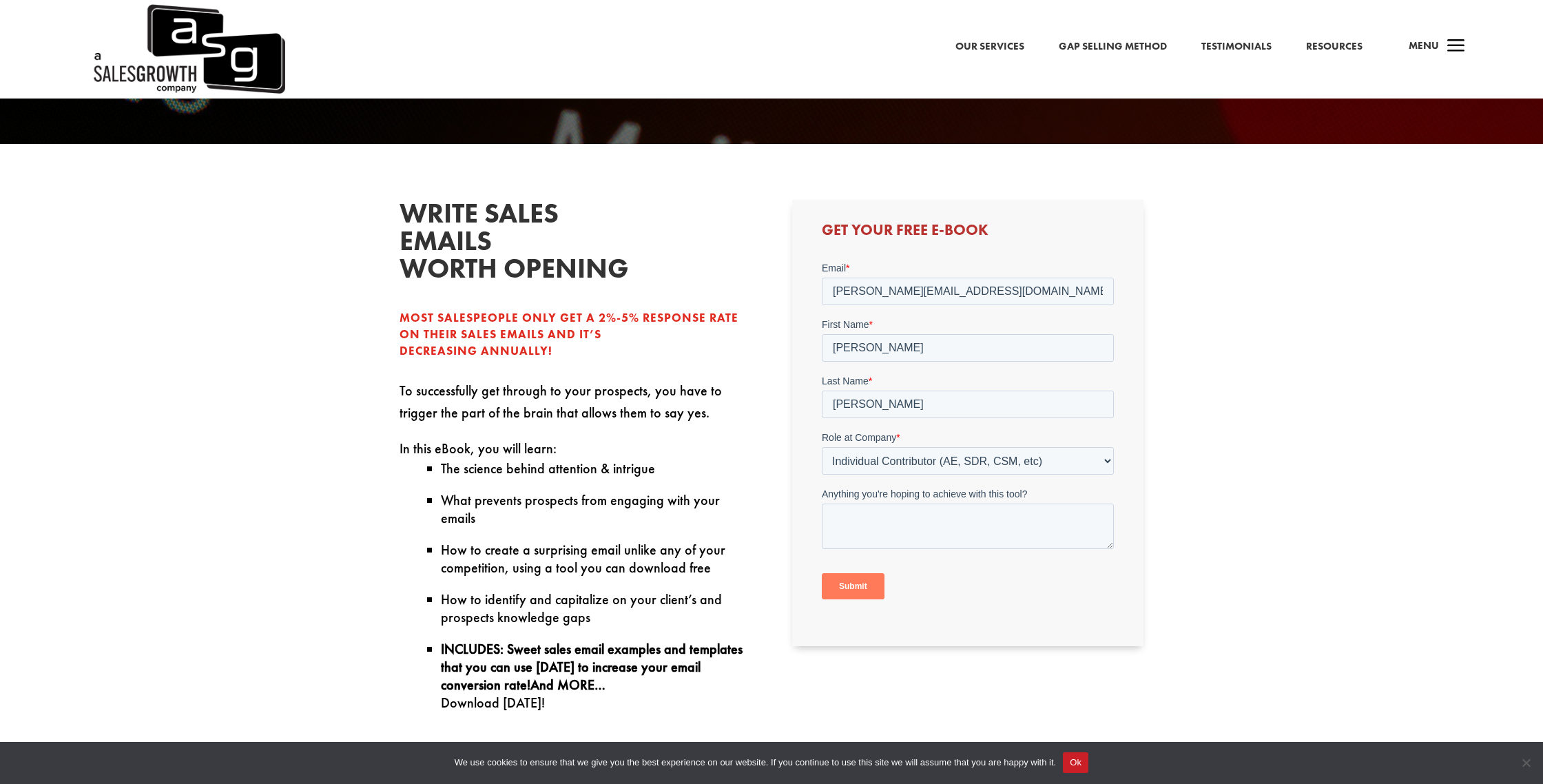
scroll to position [466, 0]
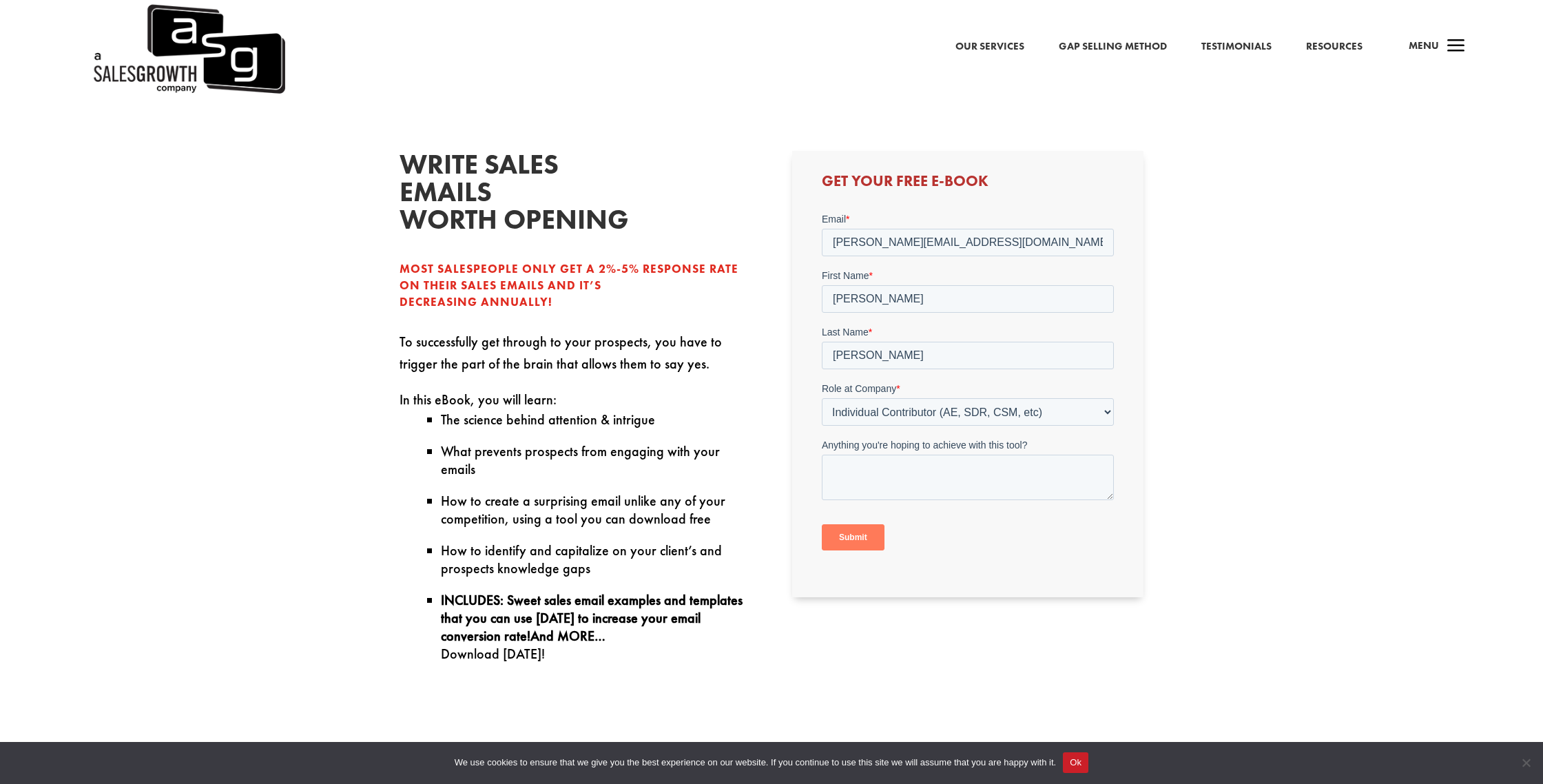
click at [866, 531] on input "Submit" at bounding box center [852, 536] width 63 height 26
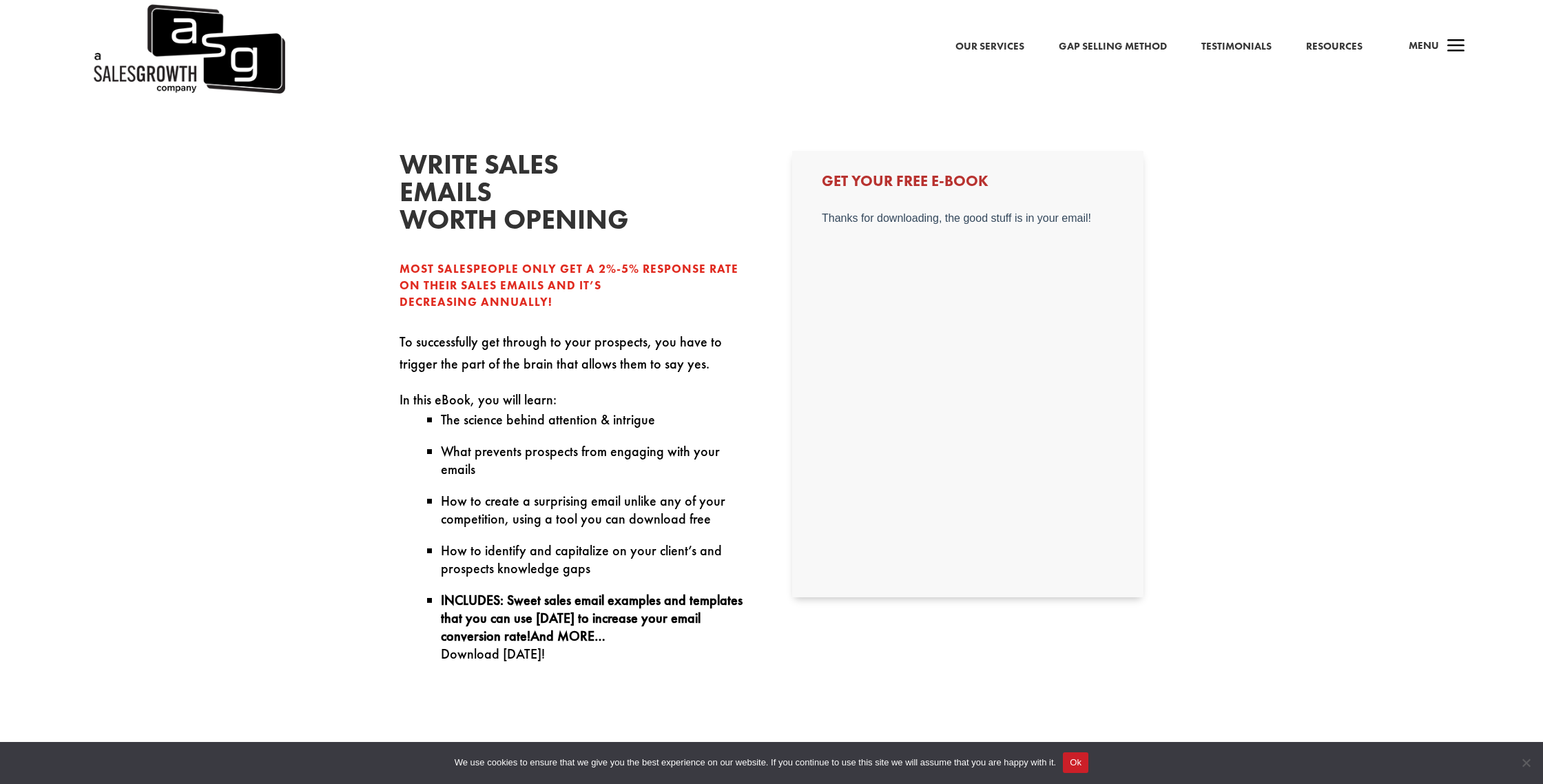
scroll to position [468, 0]
